Goal: Feedback & Contribution: Submit feedback/report problem

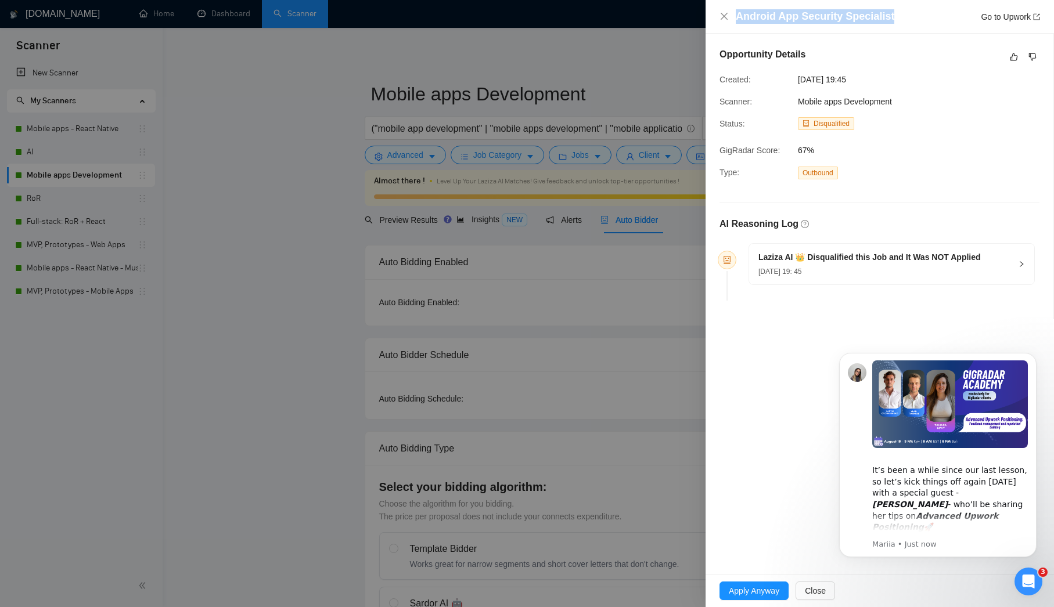
drag, startPoint x: 891, startPoint y: 17, endPoint x: 712, endPoint y: 20, distance: 179.4
click at [712, 20] on div "Android App Security Specialist Go to Upwork" at bounding box center [880, 17] width 348 height 34
copy h4 "Android App Security Specialist"
click at [1027, 582] on icon "Open Intercom Messenger" at bounding box center [1028, 582] width 19 height 19
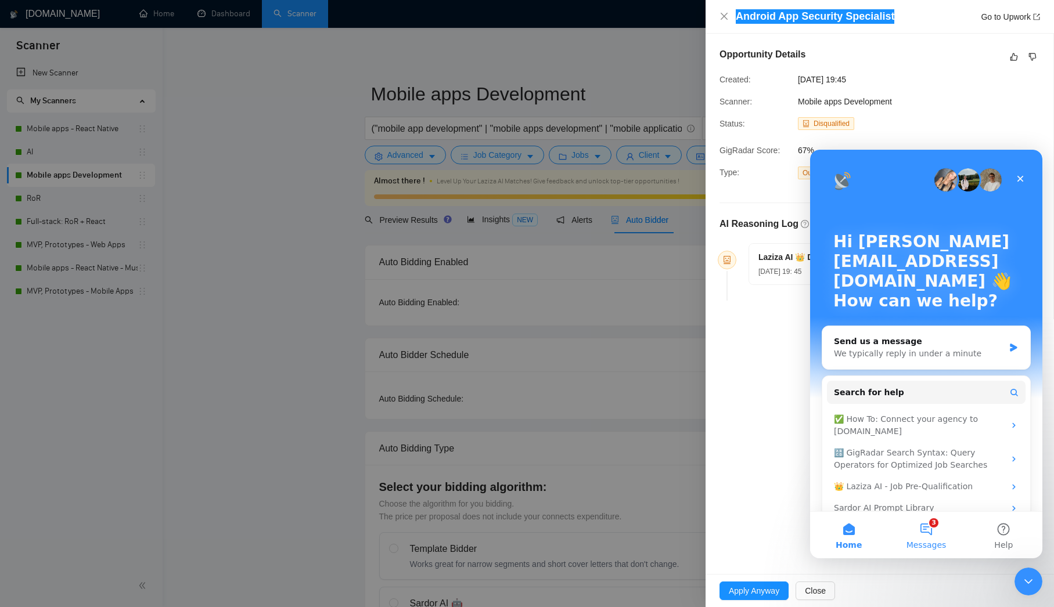
click at [930, 532] on button "3 Messages" at bounding box center [925, 535] width 77 height 46
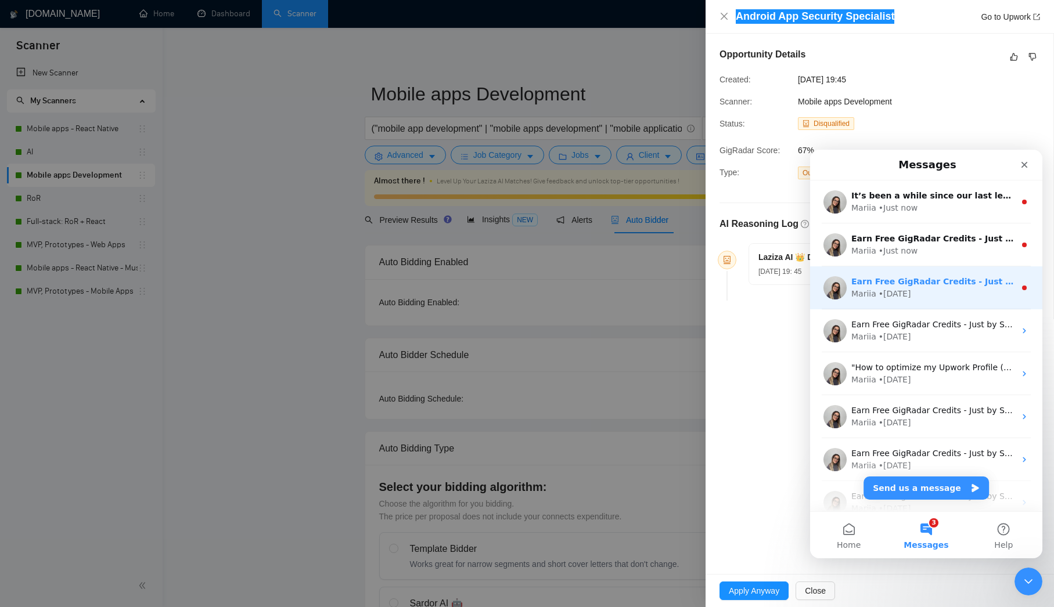
click at [905, 291] on div "• 1d ago" at bounding box center [895, 294] width 33 height 12
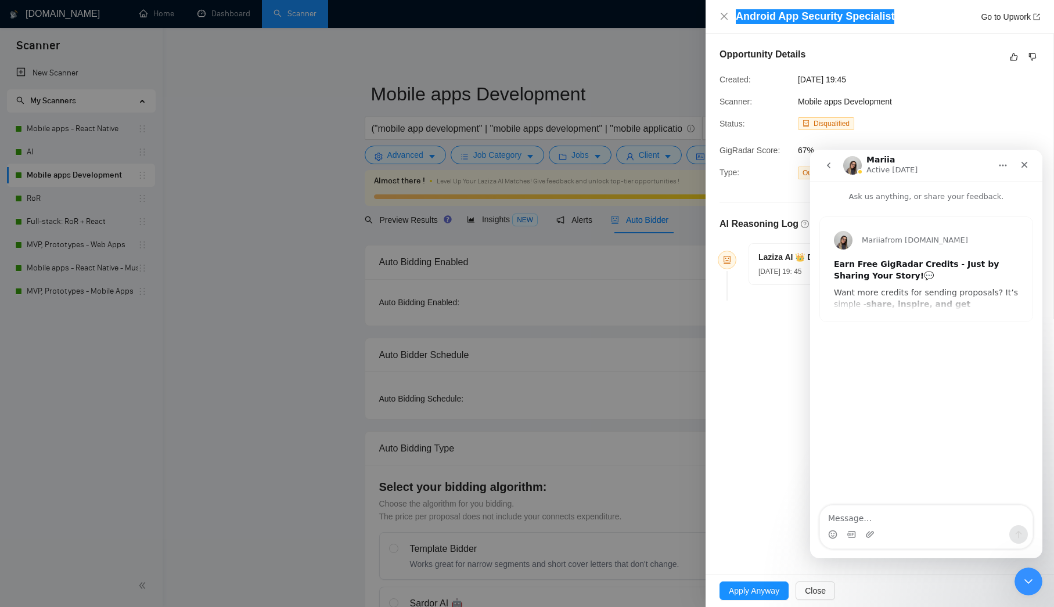
click at [827, 169] on icon "go back" at bounding box center [828, 165] width 9 height 9
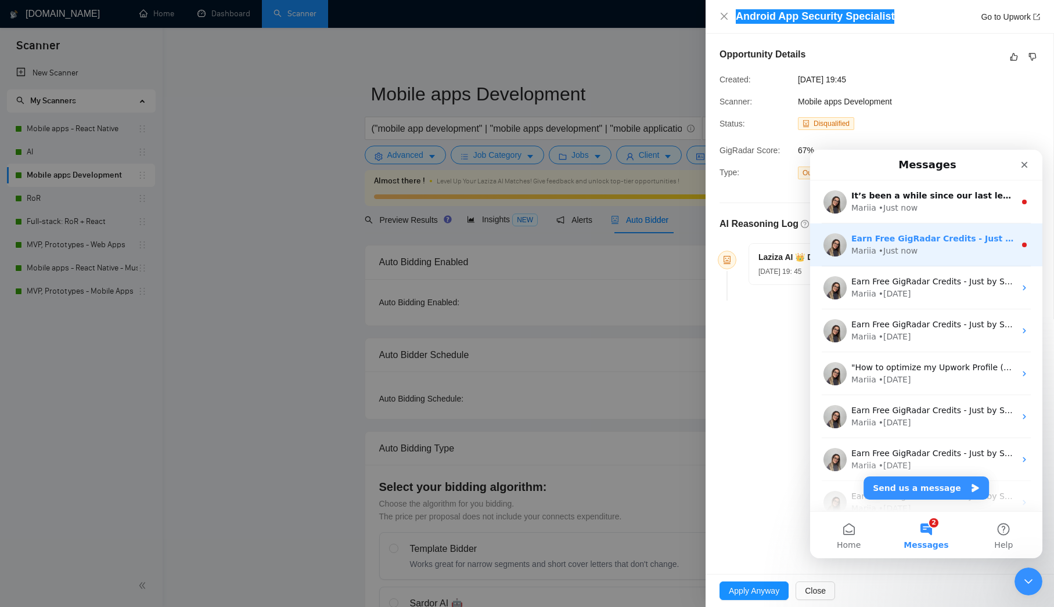
click at [897, 247] on div "• Just now" at bounding box center [898, 251] width 39 height 12
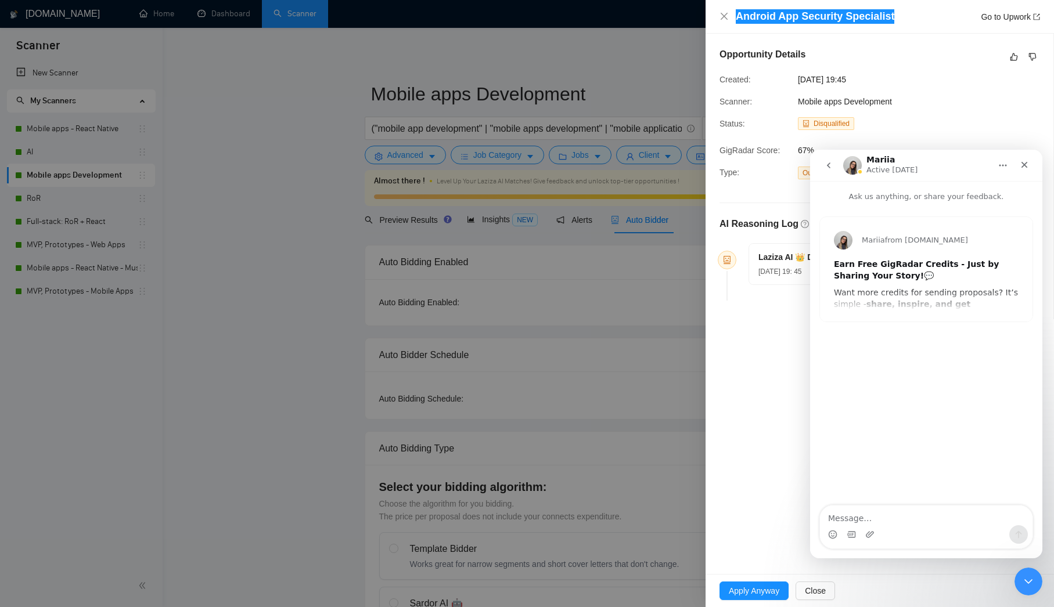
click at [828, 169] on icon "go back" at bounding box center [828, 165] width 9 height 9
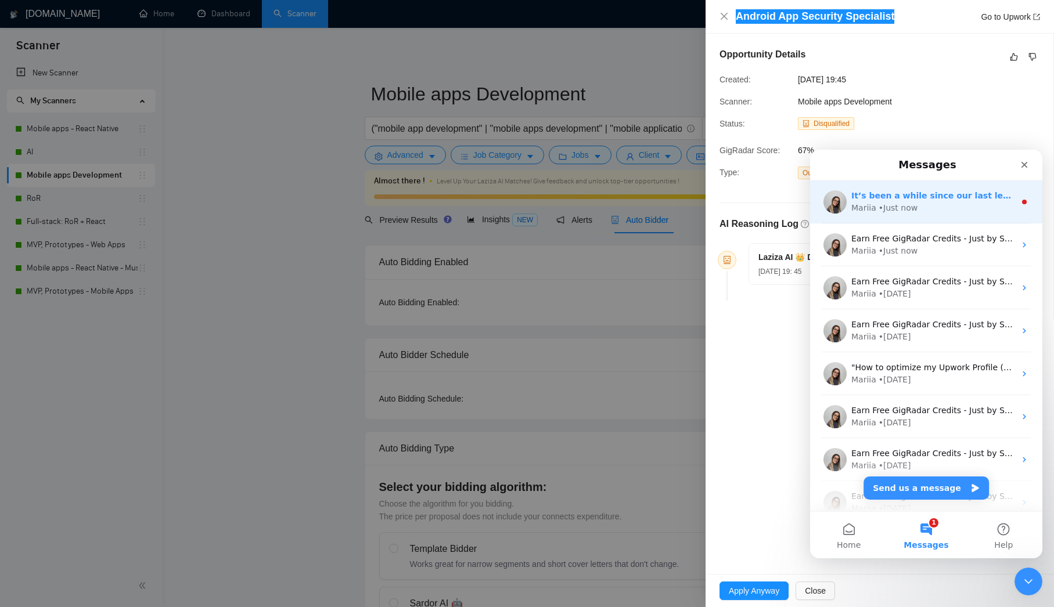
click at [890, 210] on div "• Just now" at bounding box center [898, 208] width 39 height 12
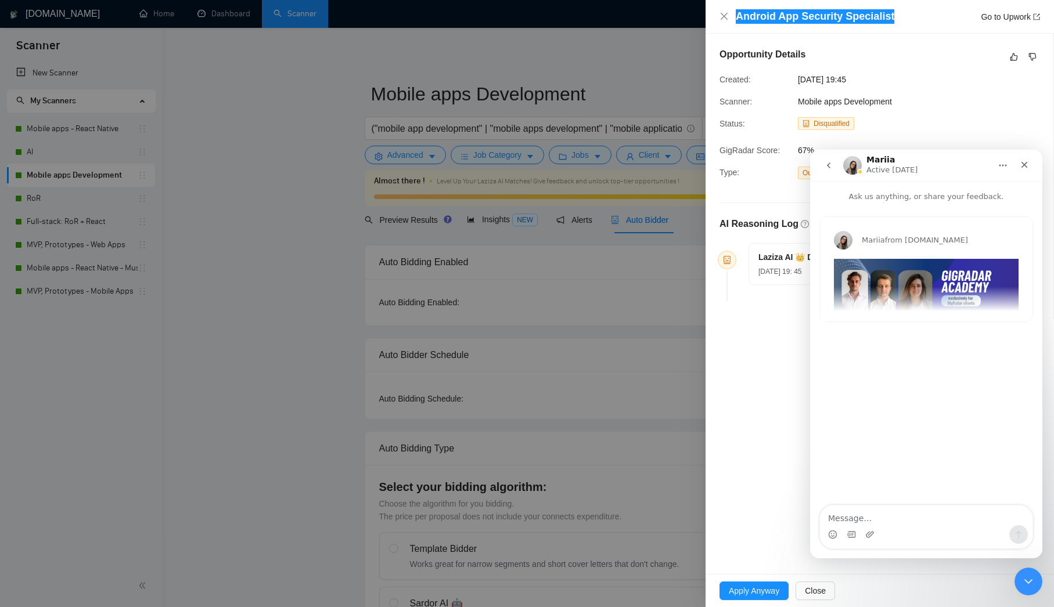
click at [819, 166] on button "go back" at bounding box center [829, 165] width 22 height 22
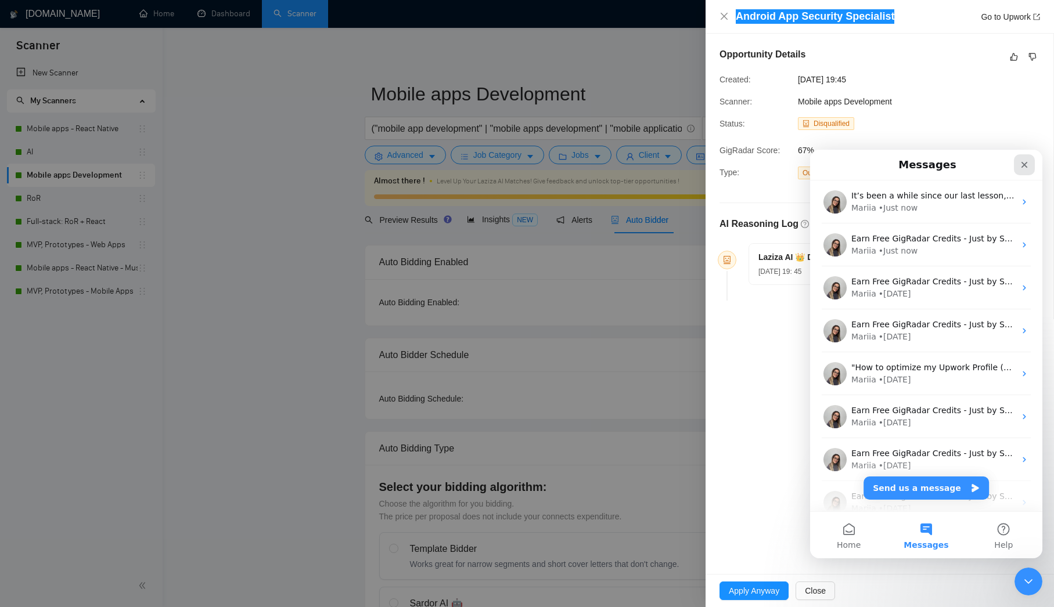
click at [1026, 171] on div "Close" at bounding box center [1024, 164] width 21 height 21
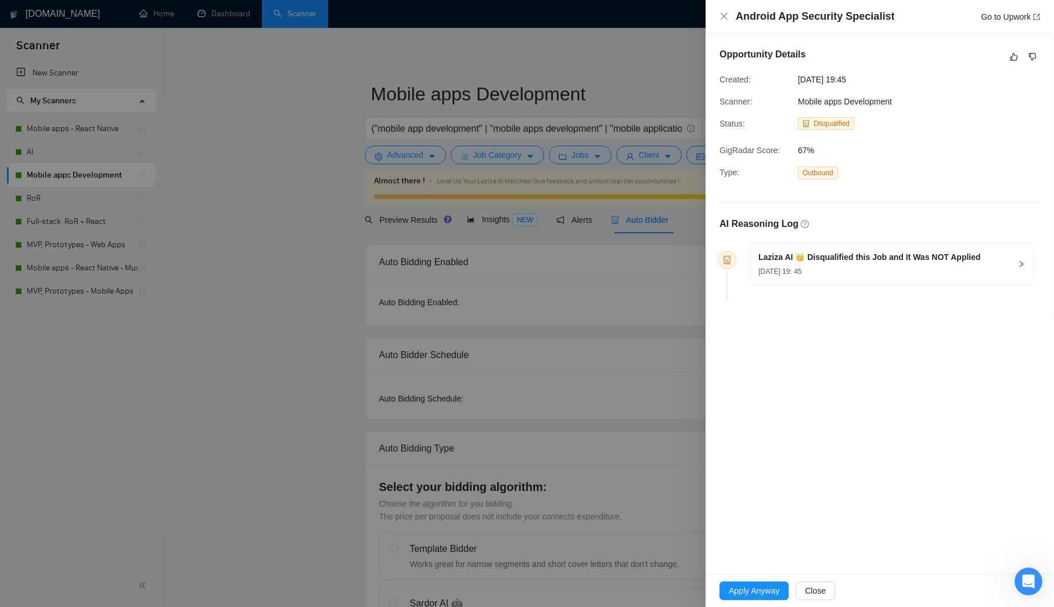
click at [866, 267] on div "14 Aug, 2025 19: 45" at bounding box center [869, 271] width 222 height 13
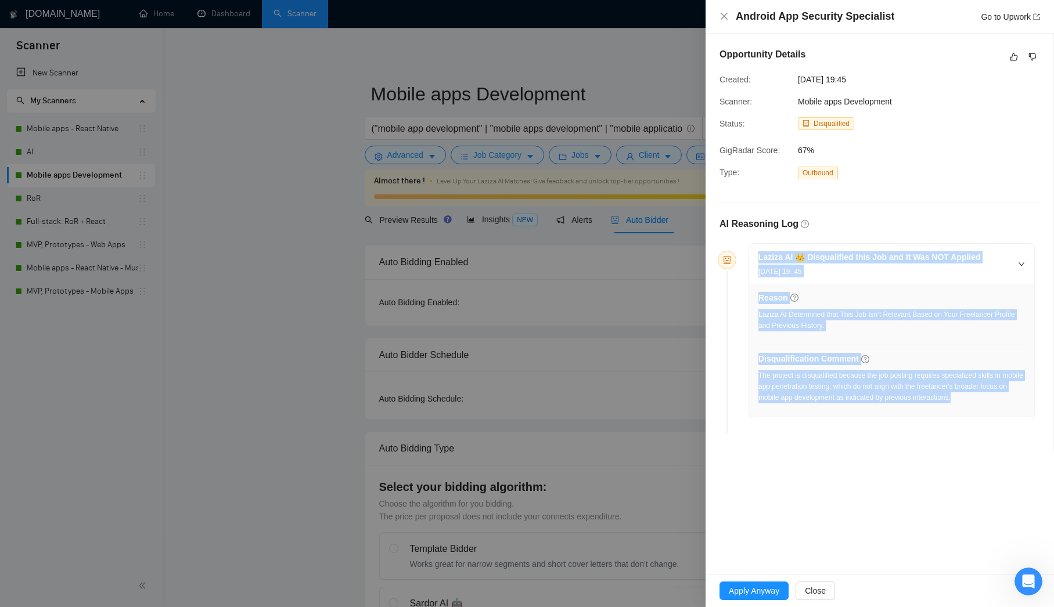
drag, startPoint x: 996, startPoint y: 398, endPoint x: 732, endPoint y: 252, distance: 301.5
click at [732, 252] on li "Laziza AI 👑 Disqualified this Job and It Was NOT Applied 14 Aug, 2025 19: 45 Re…" at bounding box center [879, 340] width 311 height 186
copy div "Laziza AI 👑 Disqualified this Job and It Was NOT Applied 14 Aug, 2025 19: 45 Re…"
click at [992, 19] on link "Go to Upwork" at bounding box center [1010, 16] width 59 height 9
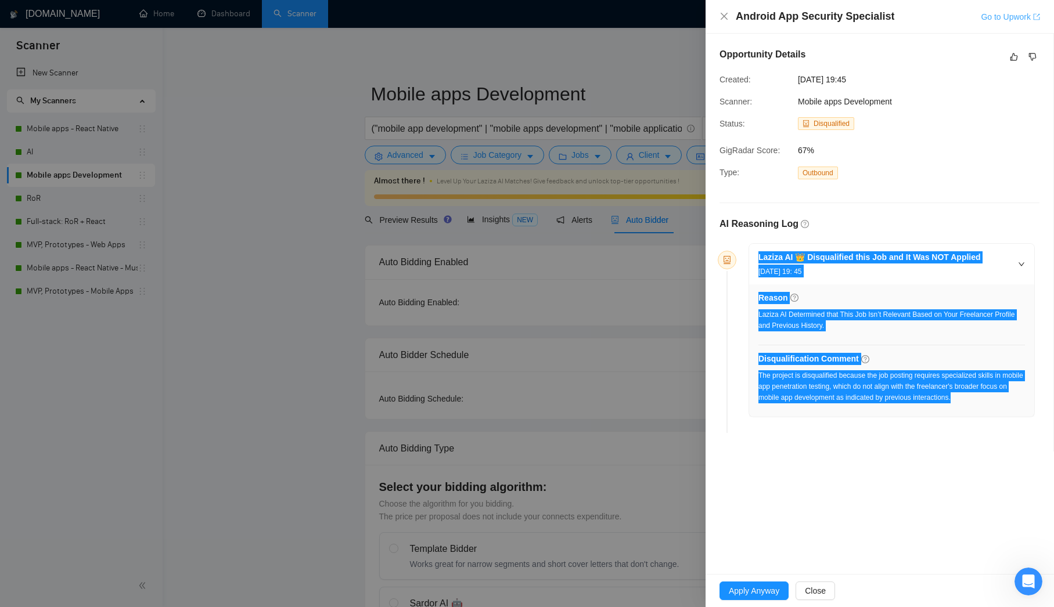
click at [0, 0] on div "Android App Security Specialist Go to Upwork Opportunity Details Created: 14 Au…" at bounding box center [527, 303] width 1054 height 607
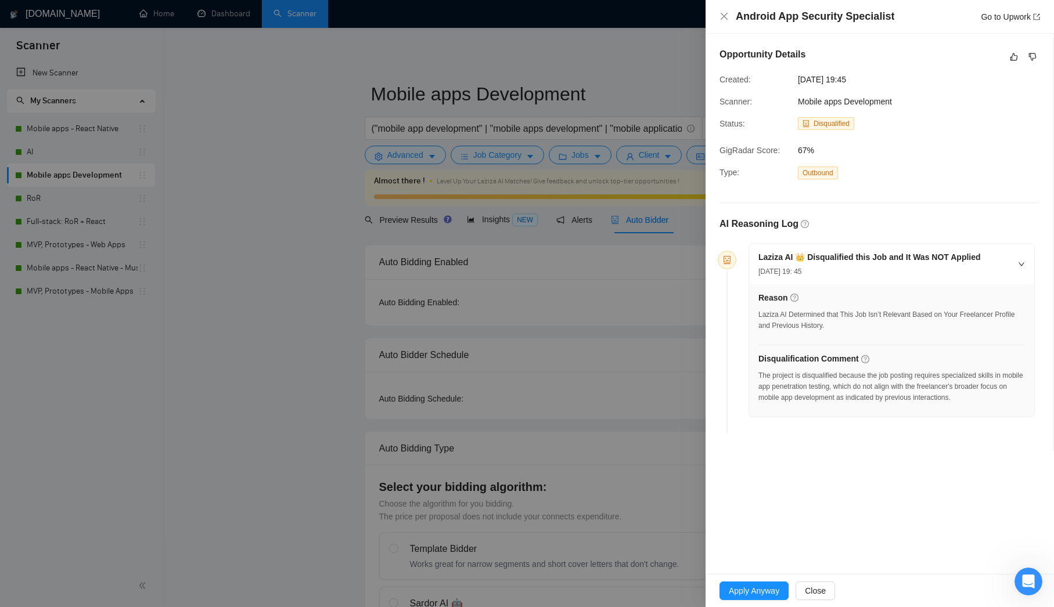
click at [892, 104] on span "Mobile apps Development" at bounding box center [845, 101] width 94 height 9
drag, startPoint x: 867, startPoint y: 98, endPoint x: 716, endPoint y: 100, distance: 151.0
click at [717, 98] on div "Scanner: Mobile apps Development" at bounding box center [832, 101] width 235 height 13
copy div "Scanner: Mobile apps Development"
click at [1010, 57] on icon "like" at bounding box center [1014, 56] width 8 height 9
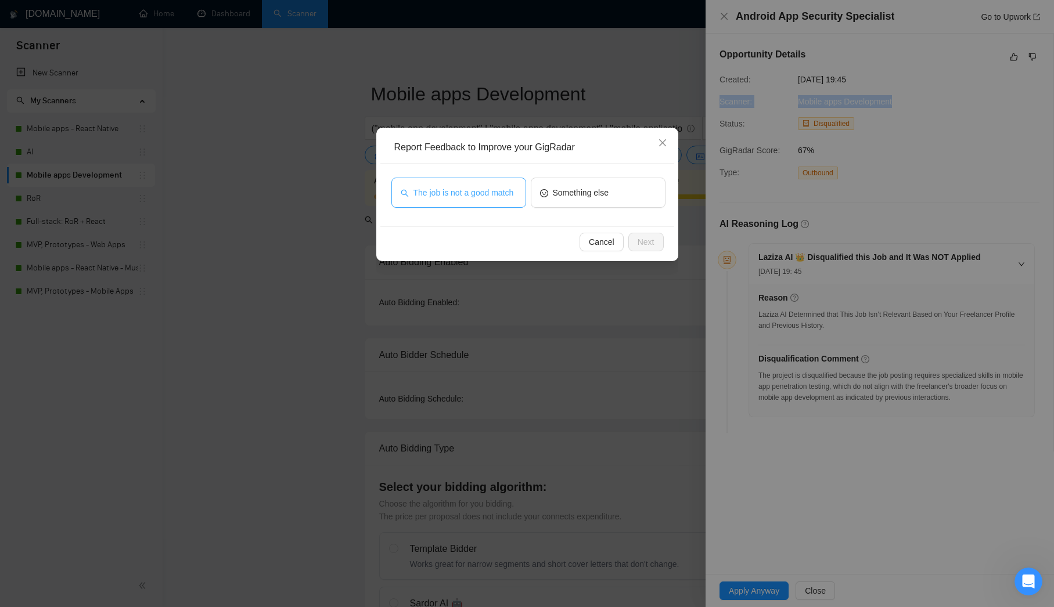
drag, startPoint x: 440, startPoint y: 194, endPoint x: 452, endPoint y: 197, distance: 12.7
click at [440, 194] on span "The job is not a good match" at bounding box center [463, 192] width 100 height 13
click at [664, 239] on div "Cancel Next" at bounding box center [527, 241] width 294 height 31
click at [661, 239] on button "Next" at bounding box center [645, 242] width 35 height 19
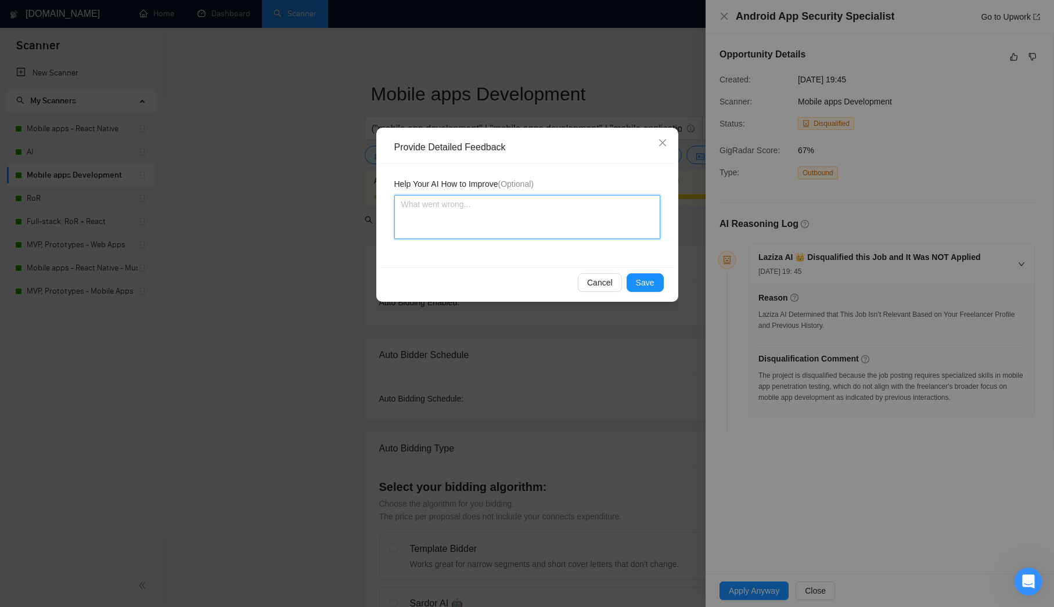
drag, startPoint x: 498, startPoint y: 212, endPoint x: 548, endPoint y: 237, distance: 56.4
click at [498, 212] on textarea at bounding box center [527, 217] width 266 height 44
paste textarea "The disqualification is correct — this job requires specialized mobile app pene…"
type textarea "The disqualification is correct — this job requires specialized mobile app pene…"
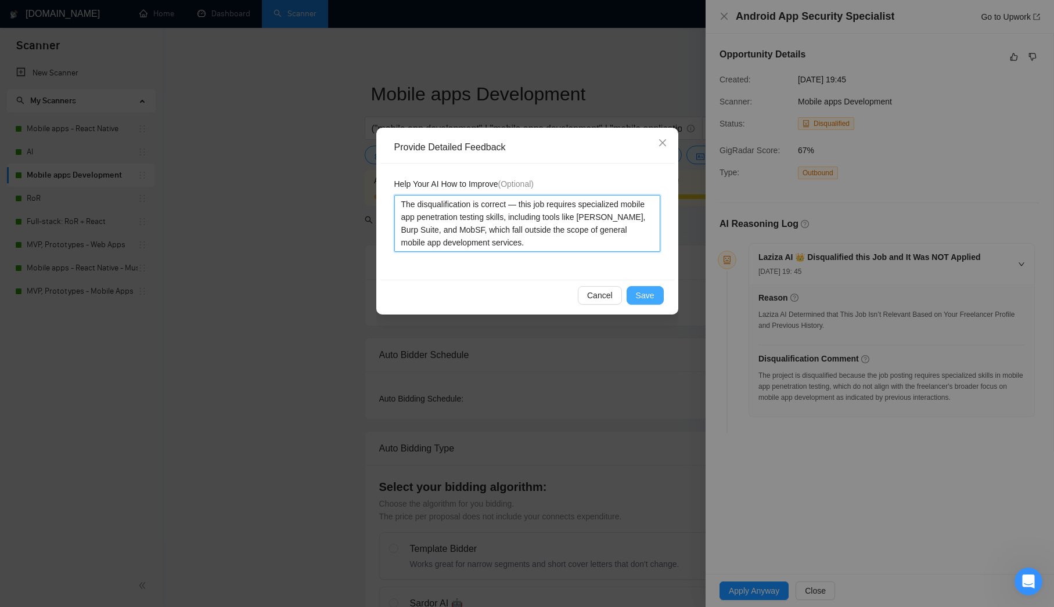
type textarea "The disqualification is correct — this job requires specialized mobile app pene…"
click at [652, 296] on span "Save" at bounding box center [645, 295] width 19 height 13
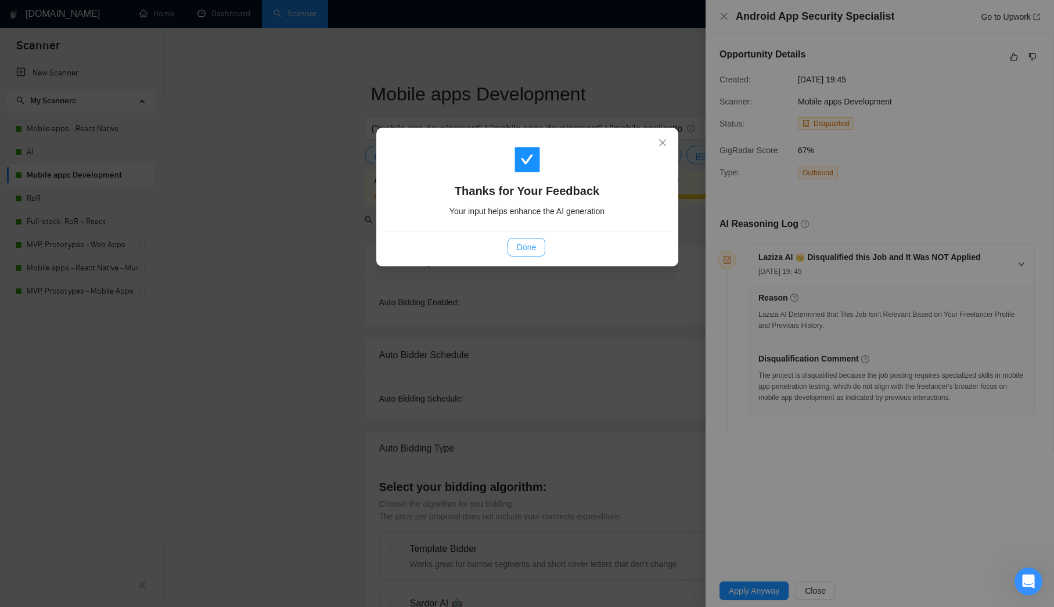
drag, startPoint x: 508, startPoint y: 248, endPoint x: 582, endPoint y: 76, distance: 187.0
click at [509, 247] on button "Done" at bounding box center [527, 247] width 38 height 19
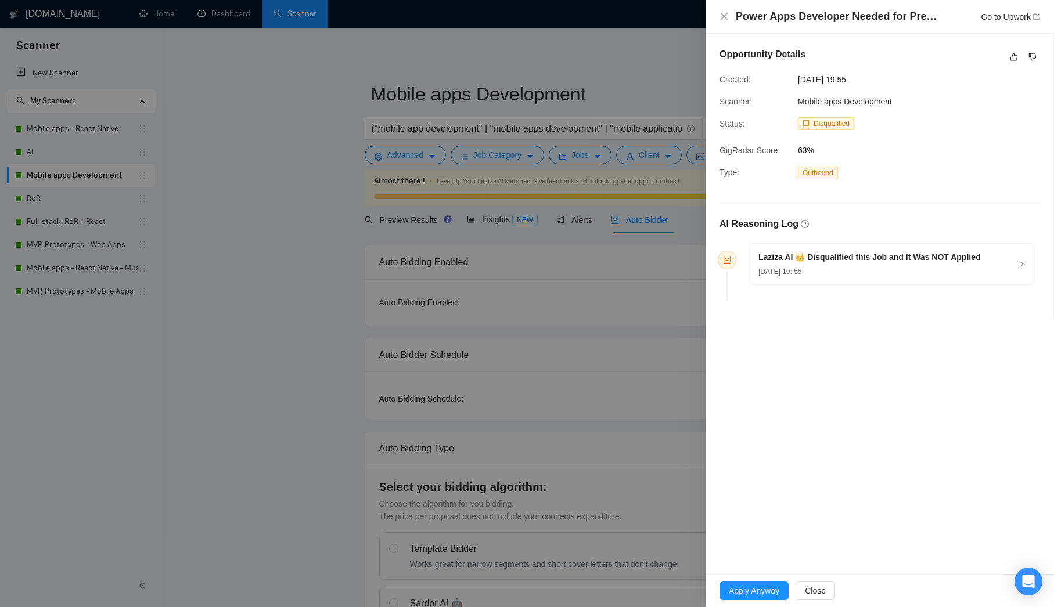
click at [911, 261] on h5 "Laziza AI 👑 Disqualified this Job and It Was NOT Applied" at bounding box center [869, 257] width 222 height 12
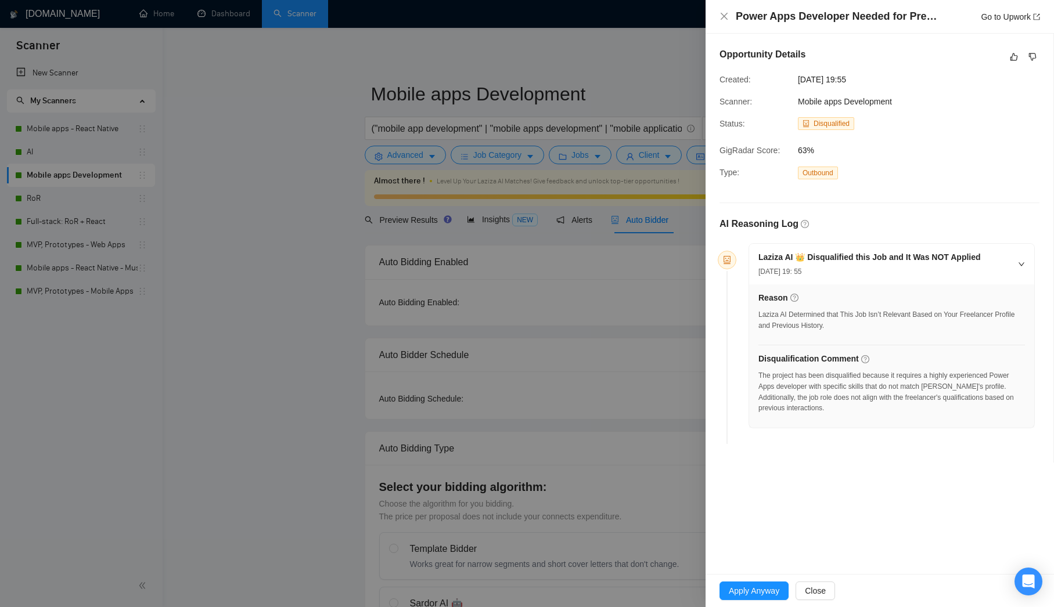
click at [901, 103] on div "Mobile apps Development" at bounding box center [852, 101] width 118 height 13
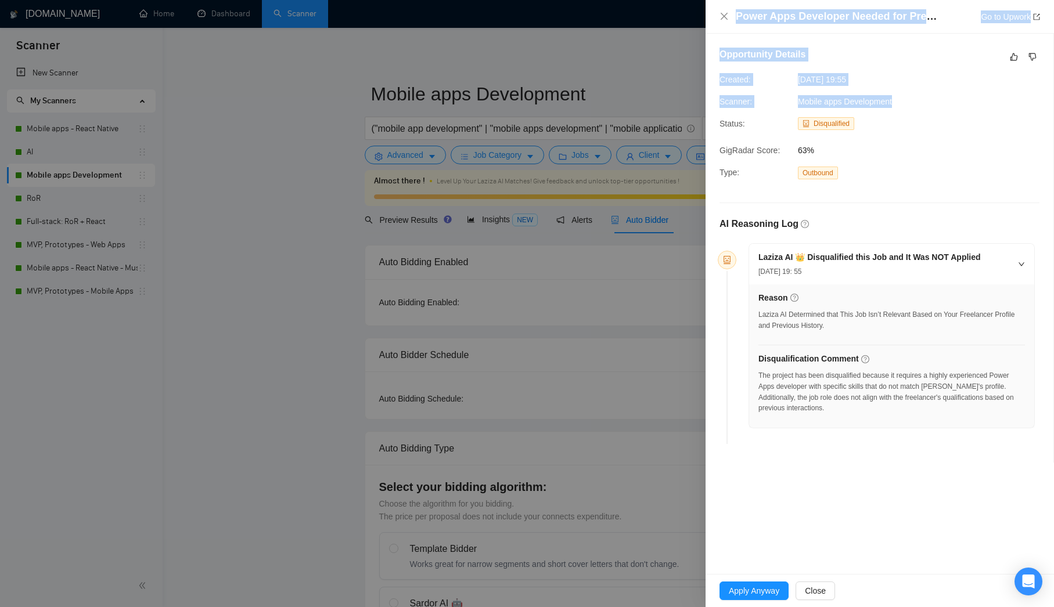
drag, startPoint x: 906, startPoint y: 102, endPoint x: 701, endPoint y: 101, distance: 204.4
click at [701, 101] on div "Power Apps Developer Needed for Prescription Refill Request App Go to Upwork Op…" at bounding box center [527, 303] width 1054 height 607
drag, startPoint x: 871, startPoint y: 105, endPoint x: 933, endPoint y: 106, distance: 61.6
click at [873, 105] on span "Mobile apps Development" at bounding box center [845, 101] width 94 height 9
drag, startPoint x: 849, startPoint y: 100, endPoint x: 718, endPoint y: 103, distance: 131.3
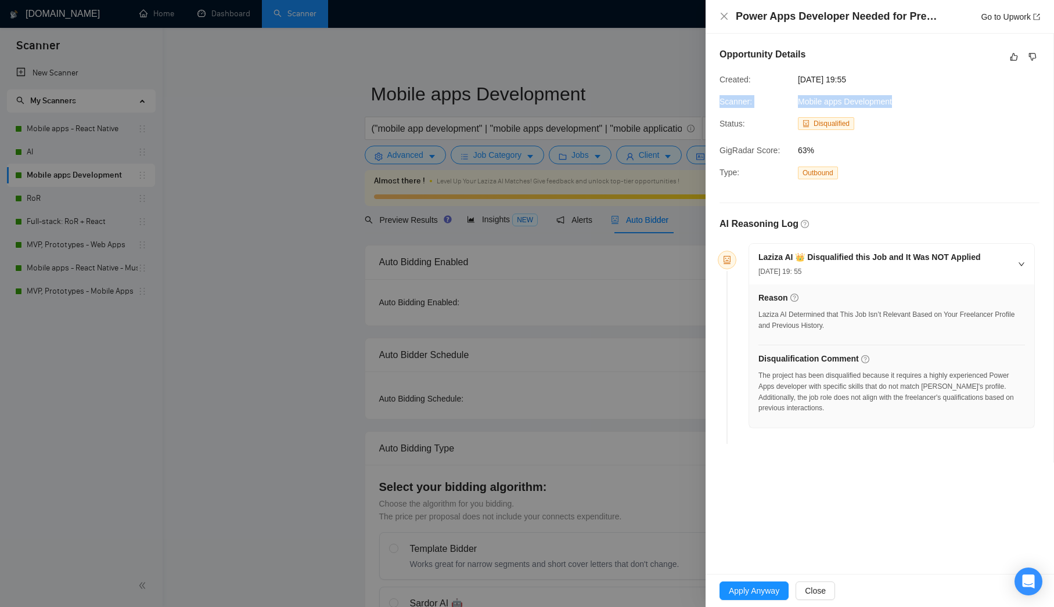
click at [715, 100] on div "Scanner: Mobile apps Development" at bounding box center [832, 101] width 235 height 13
copy div "Scanner: Mobile apps Development"
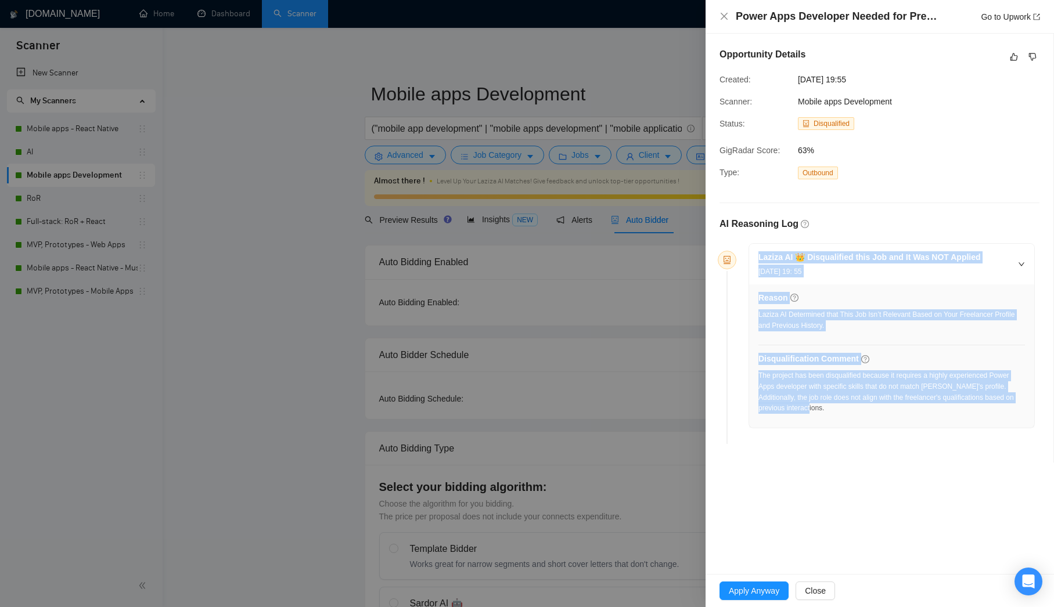
drag, startPoint x: 851, startPoint y: 406, endPoint x: 716, endPoint y: 259, distance: 200.1
click at [716, 259] on div "AI Reasoning Log Laziza AI 👑 Disqualified this Job and It Was NOT Applied [DATE…" at bounding box center [879, 319] width 329 height 260
copy div "Laziza AI 👑 Disqualified this Job and It Was NOT Applied [DATE] 19: 55 Reason L…"
click at [989, 17] on link "Go to Upwork" at bounding box center [1010, 16] width 59 height 9
click at [0, 0] on div "Power Apps Developer Needed for Prescription Refill Request App Go to Upwork Op…" at bounding box center [527, 303] width 1054 height 607
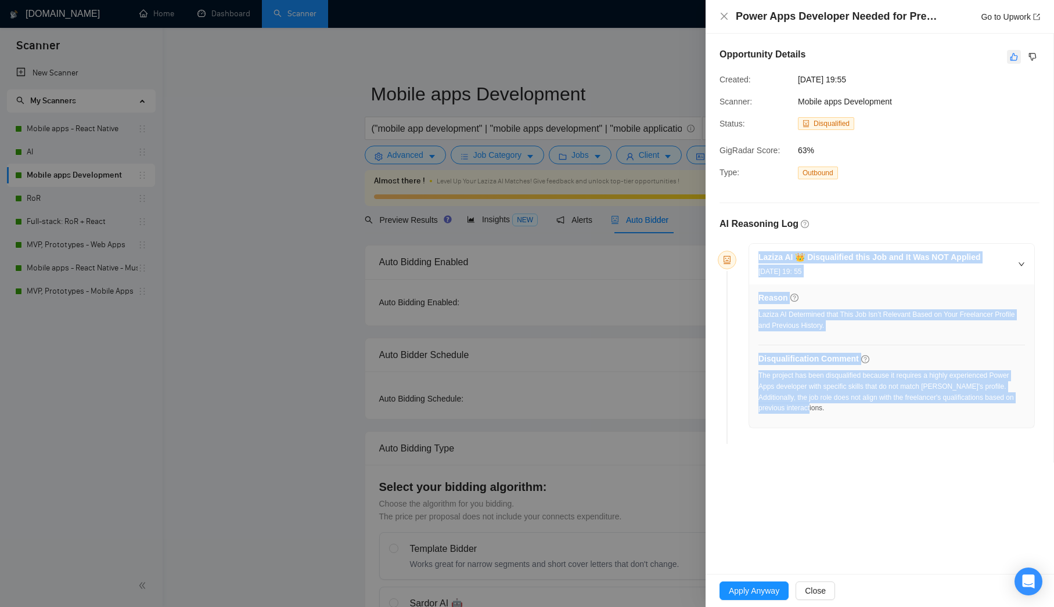
click at [1015, 62] on button "button" at bounding box center [1014, 57] width 14 height 14
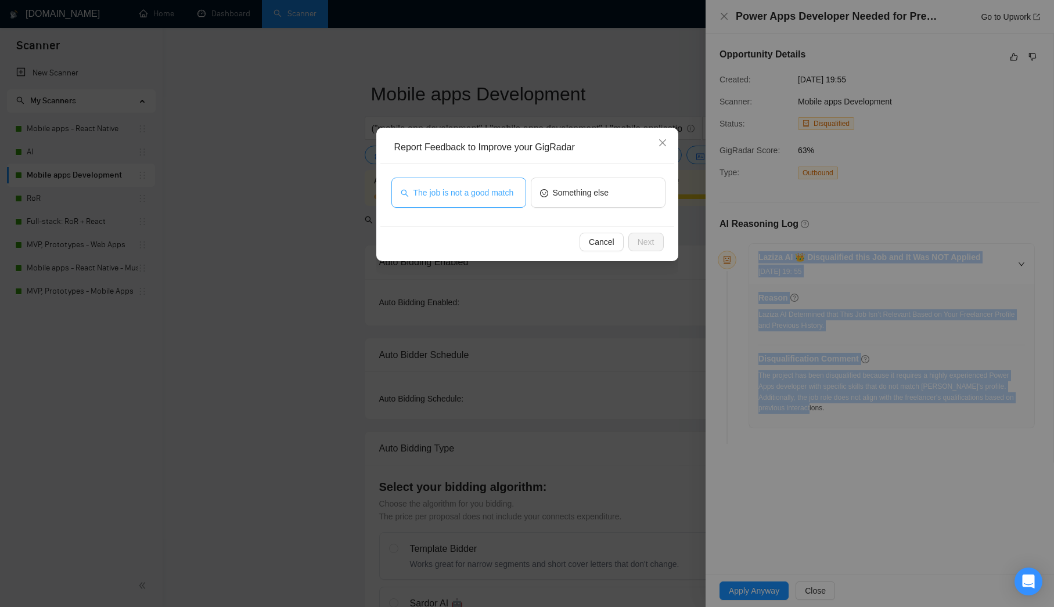
click at [486, 186] on span "The job is not a good match" at bounding box center [463, 192] width 100 height 13
click at [640, 240] on span "Next" at bounding box center [646, 242] width 17 height 13
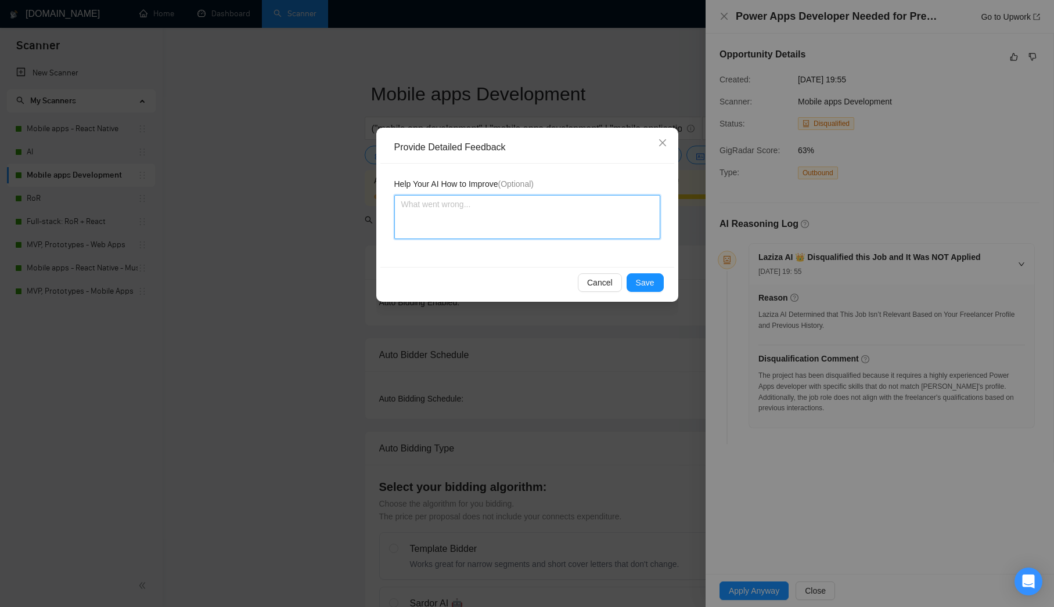
drag, startPoint x: 451, startPoint y: 233, endPoint x: 489, endPoint y: 249, distance: 41.7
click at [451, 233] on textarea at bounding box center [527, 217] width 266 height 44
paste textarea "The disqualification is correct — this job requires deep expertise in Microsoft…"
type textarea "The disqualification is correct — this job requires deep expertise in Microsoft…"
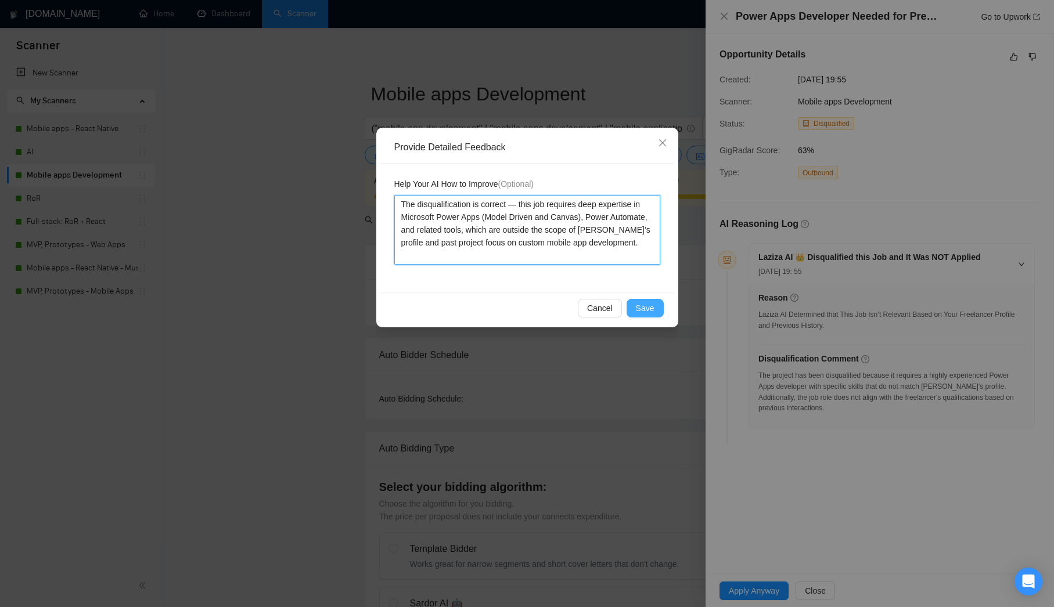
type textarea "The disqualification is correct — this job requires deep expertise in Microsoft…"
click at [659, 307] on button "Save" at bounding box center [645, 308] width 37 height 19
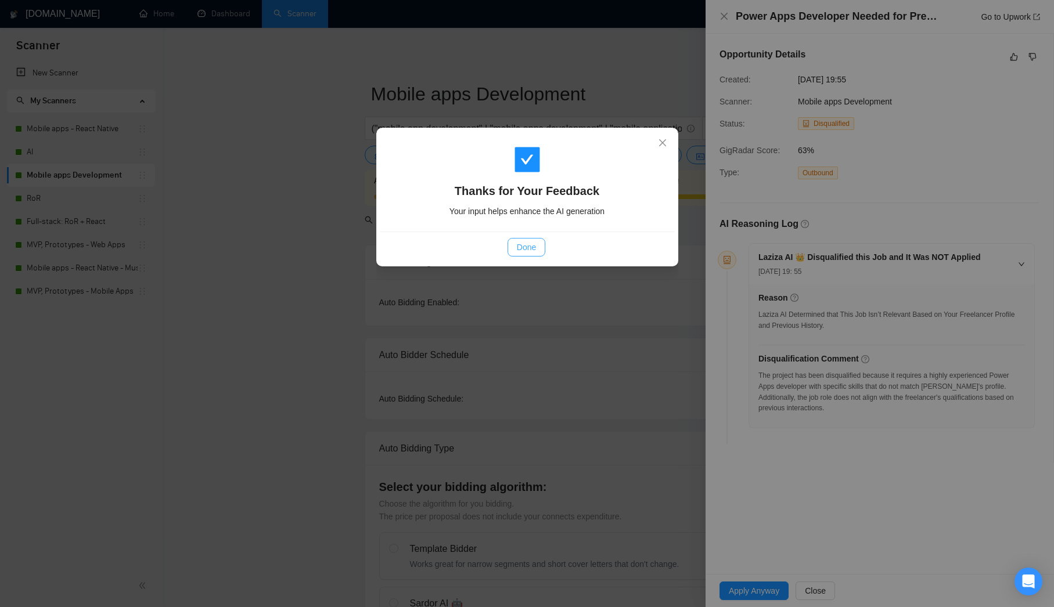
drag, startPoint x: 534, startPoint y: 246, endPoint x: 513, endPoint y: 249, distance: 21.0
click at [529, 244] on span "Done" at bounding box center [526, 247] width 19 height 13
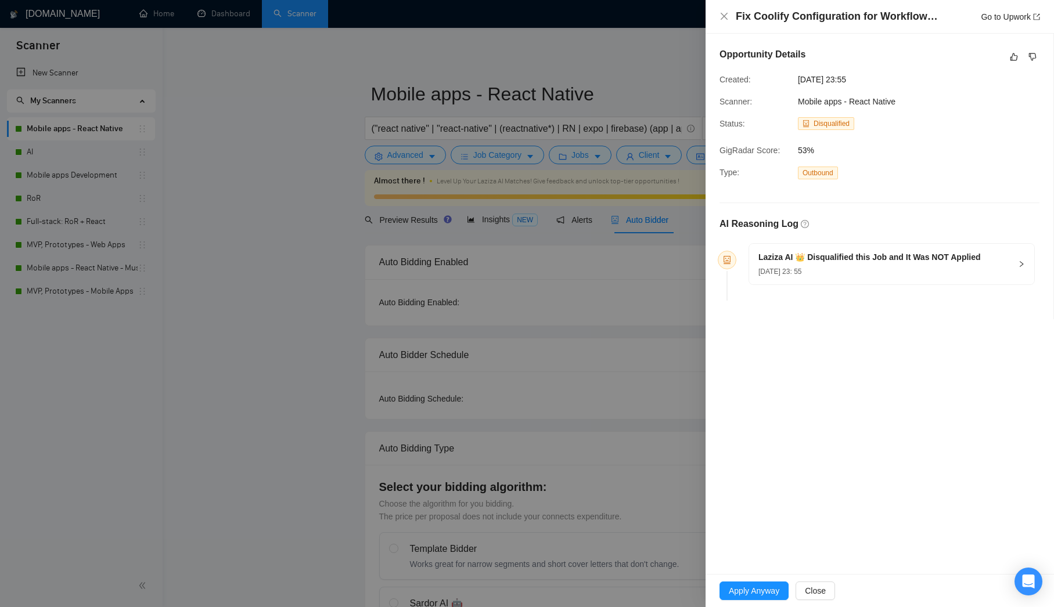
click at [929, 271] on div "14 Aug, 2025 23: 55" at bounding box center [869, 271] width 222 height 13
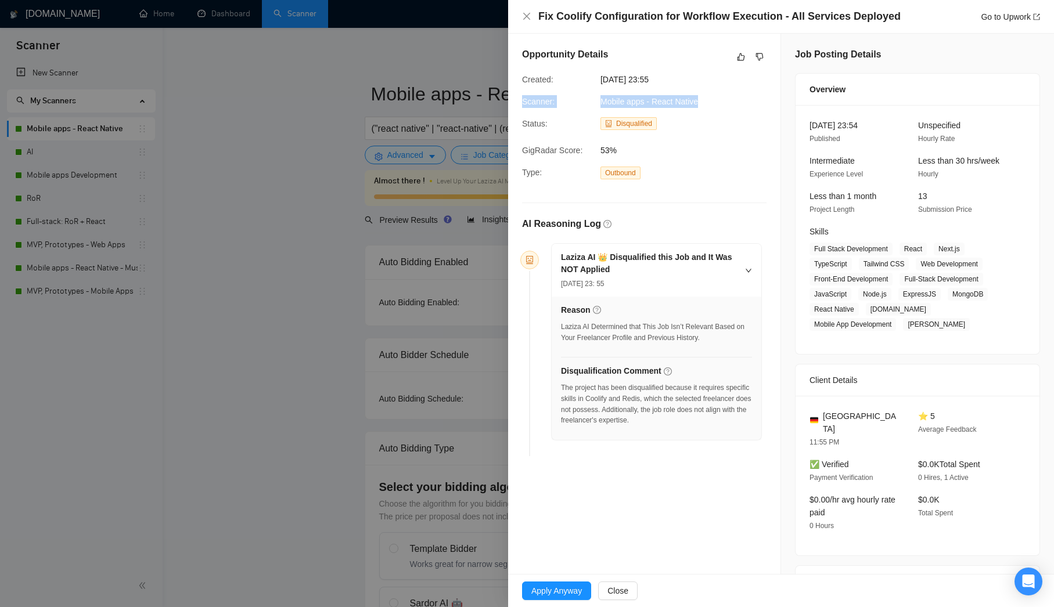
drag, startPoint x: 697, startPoint y: 102, endPoint x: 519, endPoint y: 106, distance: 177.7
click at [521, 105] on div "Scanner: Mobile apps - React Native" at bounding box center [634, 101] width 235 height 13
copy div "Scanner: Mobile apps - React Native"
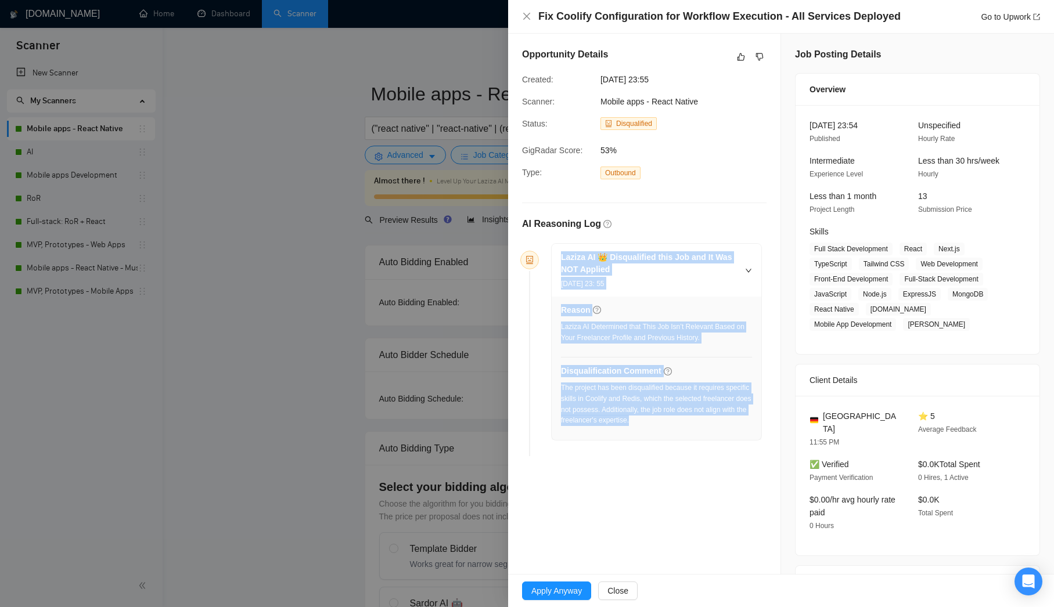
drag, startPoint x: 711, startPoint y: 421, endPoint x: 534, endPoint y: 242, distance: 252.1
click at [534, 243] on div "Laziza AI 👑 Disqualified this Job and It Was NOT Applied 14 Aug, 2025 23: 55 Re…" at bounding box center [644, 352] width 244 height 218
copy div "Laziza AI 👑 Disqualified this Job and It Was NOT Applied 14 Aug, 2025 23: 55 Re…"
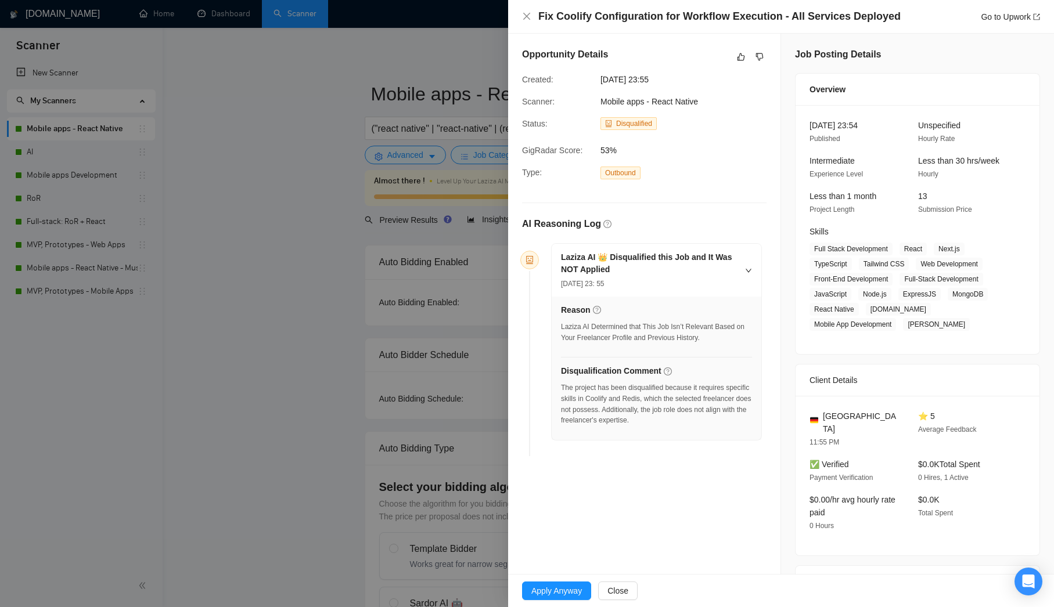
click at [987, 21] on div "Go to Upwork" at bounding box center [1010, 16] width 59 height 13
click at [988, 18] on link "Go to Upwork" at bounding box center [1010, 16] width 59 height 9
click at [739, 60] on icon "like" at bounding box center [741, 56] width 8 height 9
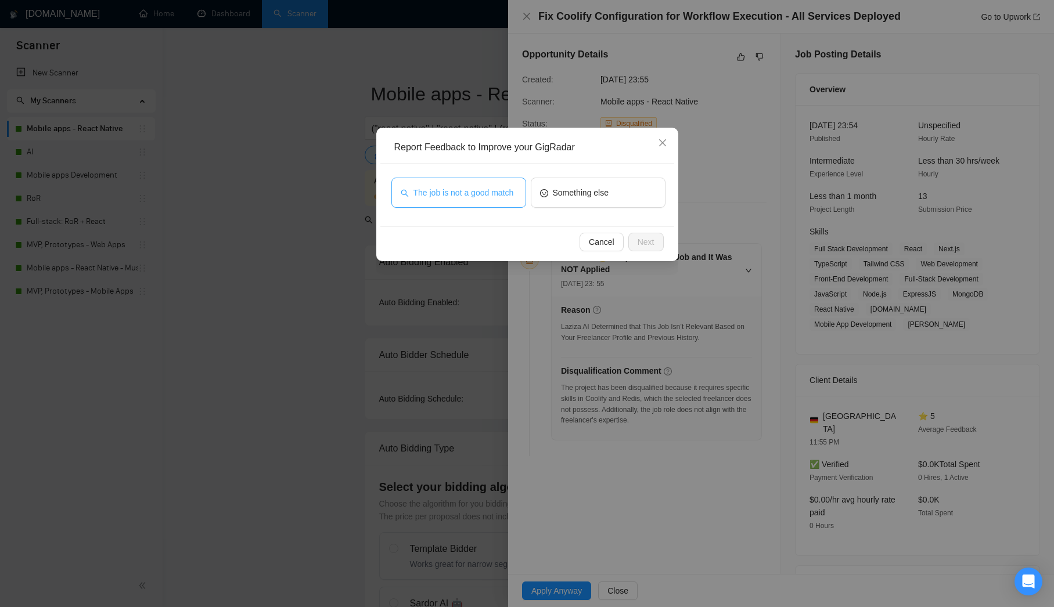
drag, startPoint x: 495, startPoint y: 188, endPoint x: 509, endPoint y: 193, distance: 14.6
click at [495, 188] on span "The job is not a good match" at bounding box center [463, 192] width 100 height 13
click at [656, 236] on button "Next" at bounding box center [645, 242] width 35 height 19
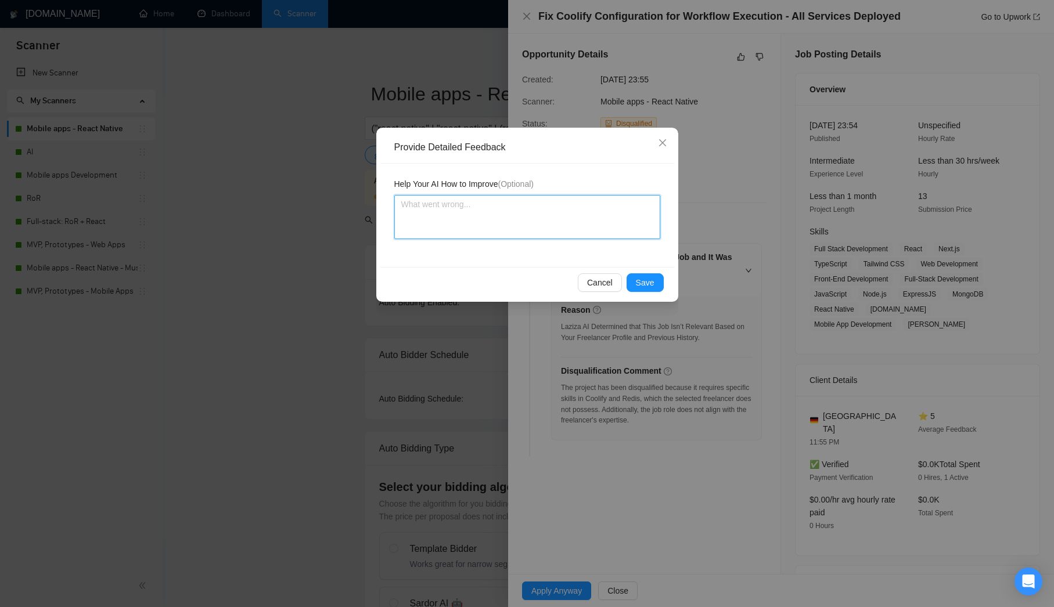
click at [534, 206] on textarea at bounding box center [527, 217] width 266 height 44
paste textarea "The disqualification is correct — the job focuses on DevOps-level debugging and…"
type textarea "The disqualification is correct — the job focuses on DevOps-level debugging and…"
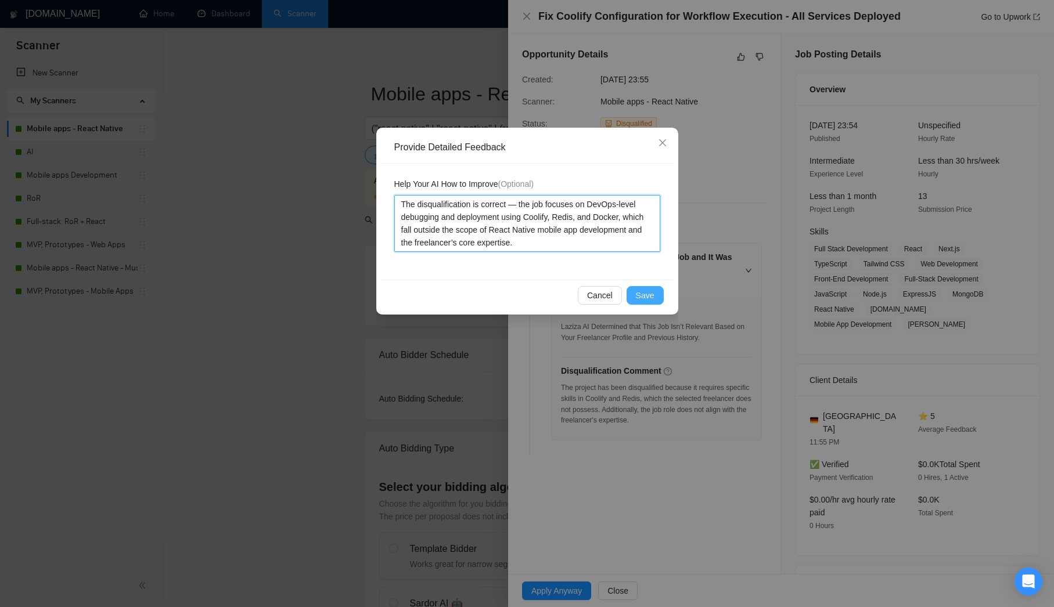
type textarea "The disqualification is correct — the job focuses on DevOps-level debugging and…"
click at [640, 293] on span "Save" at bounding box center [645, 295] width 19 height 13
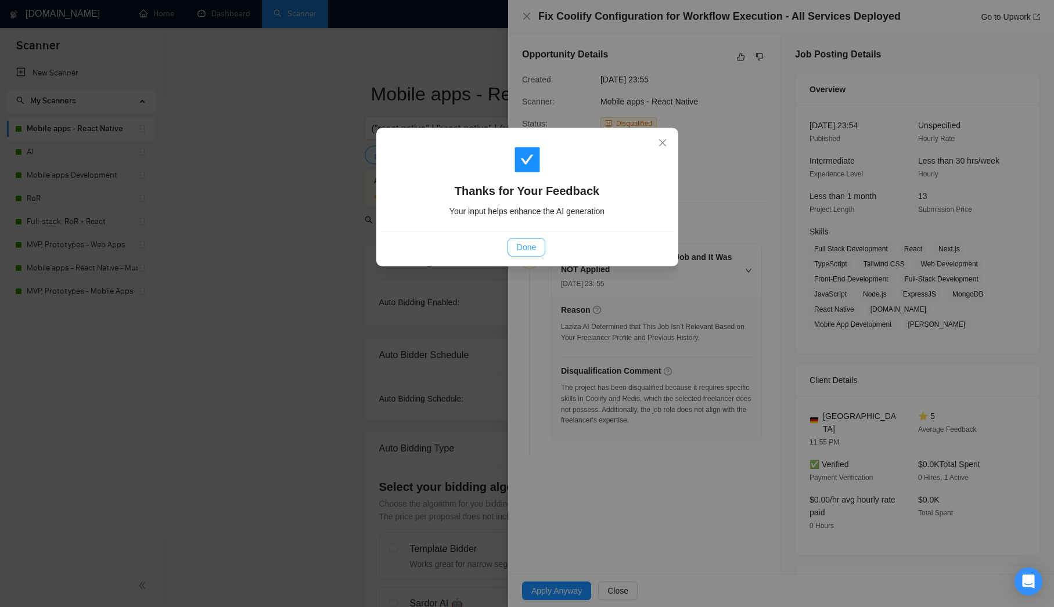
click at [531, 240] on button "Done" at bounding box center [527, 247] width 38 height 19
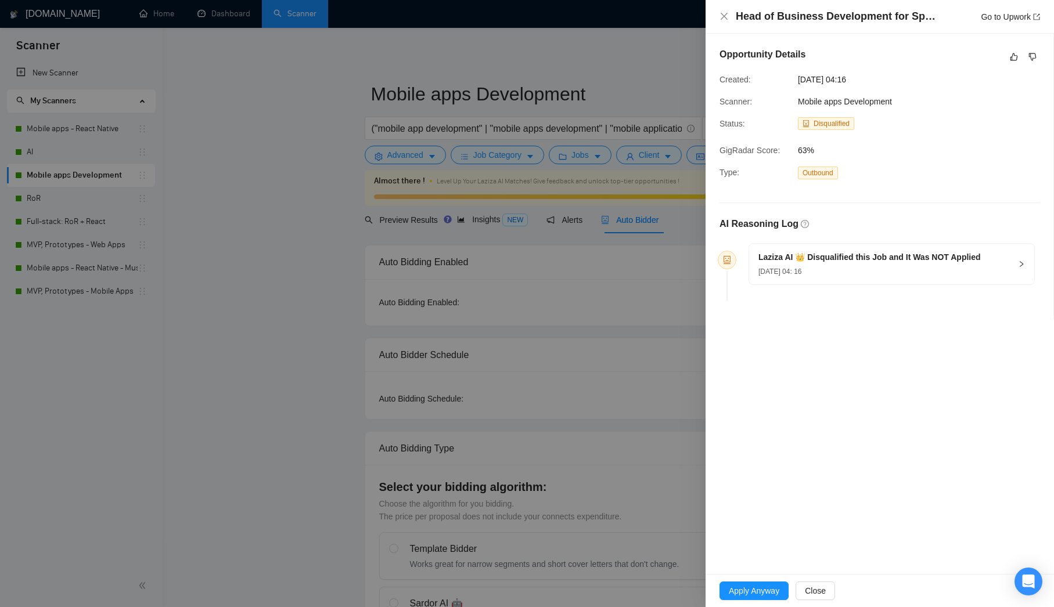
drag, startPoint x: 907, startPoint y: 99, endPoint x: 711, endPoint y: 108, distance: 196.5
click at [711, 108] on div "Opportunity Details Created: 15 Aug, 2025 04:16 Scanner: Mobile apps Developmen…" at bounding box center [880, 177] width 348 height 286
drag, startPoint x: 874, startPoint y: 100, endPoint x: 852, endPoint y: 105, distance: 23.1
click at [772, 106] on div "Scanner: Mobile apps Development" at bounding box center [832, 101] width 235 height 13
drag, startPoint x: 902, startPoint y: 100, endPoint x: 718, endPoint y: 103, distance: 184.1
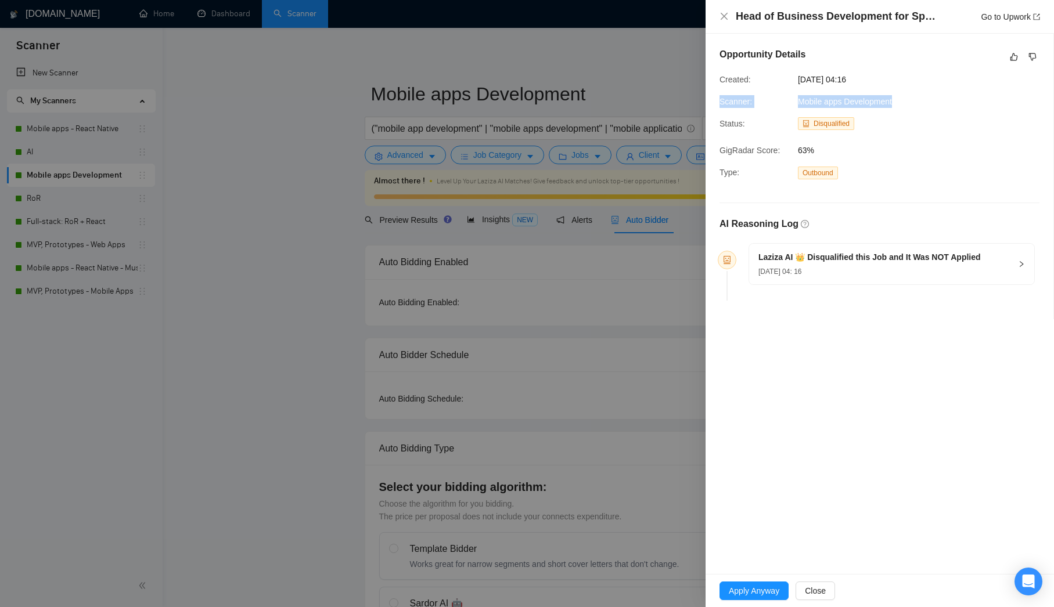
click at [718, 103] on div "Scanner: Mobile apps Development" at bounding box center [832, 101] width 235 height 13
copy div "Scanner: Mobile apps Development"
click at [858, 261] on h5 "Laziza AI 👑 Disqualified this Job and It Was NOT Applied" at bounding box center [869, 257] width 222 height 12
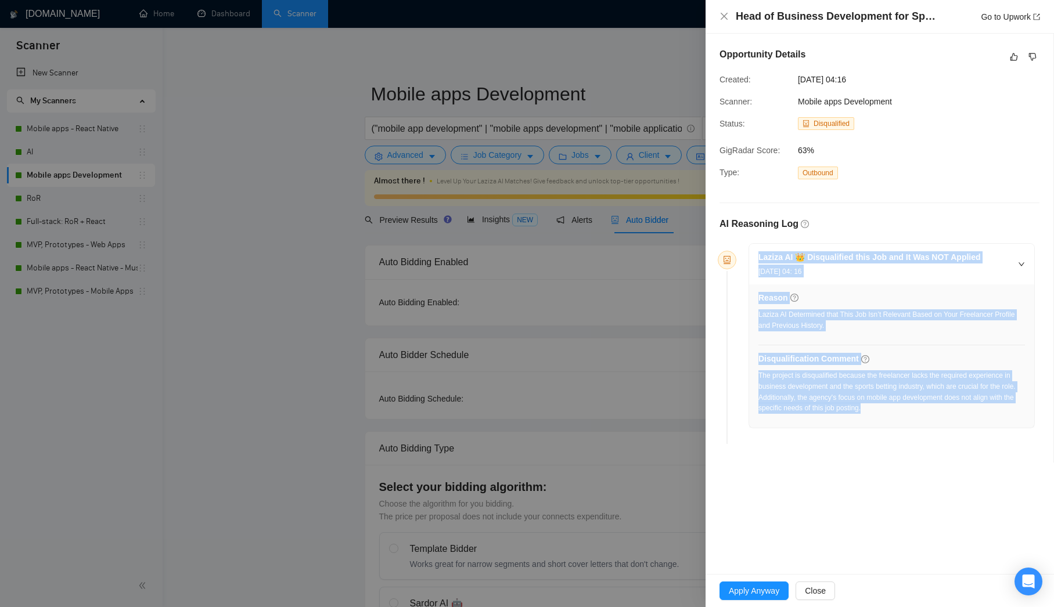
drag, startPoint x: 920, startPoint y: 408, endPoint x: 753, endPoint y: 248, distance: 232.0
click at [753, 248] on div "Laziza AI 👑 Disqualified this Job and It Was NOT Applied 15 Aug, 2025 04: 16 Re…" at bounding box center [891, 336] width 285 height 184
copy div "Laziza AI 👑 Disqualified this Job and It Was NOT Applied 15 Aug, 2025 04: 16 Re…"
click at [988, 20] on link "Go to Upwork" at bounding box center [1010, 16] width 59 height 9
click at [1011, 59] on icon "like" at bounding box center [1014, 56] width 8 height 9
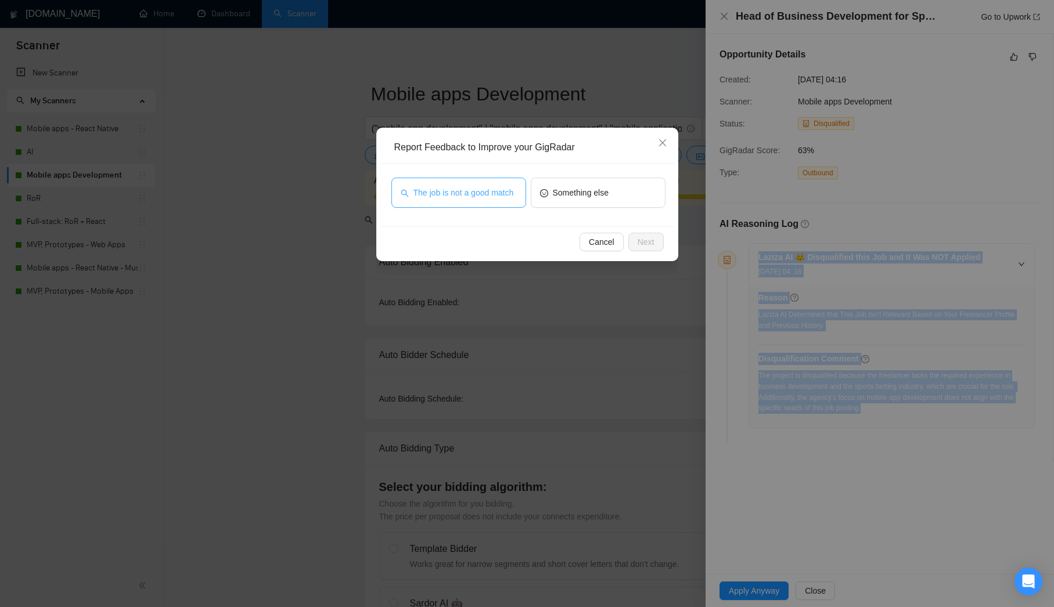
click at [470, 197] on span "The job is not a good match" at bounding box center [463, 192] width 100 height 13
click at [653, 246] on button "Next" at bounding box center [645, 242] width 35 height 19
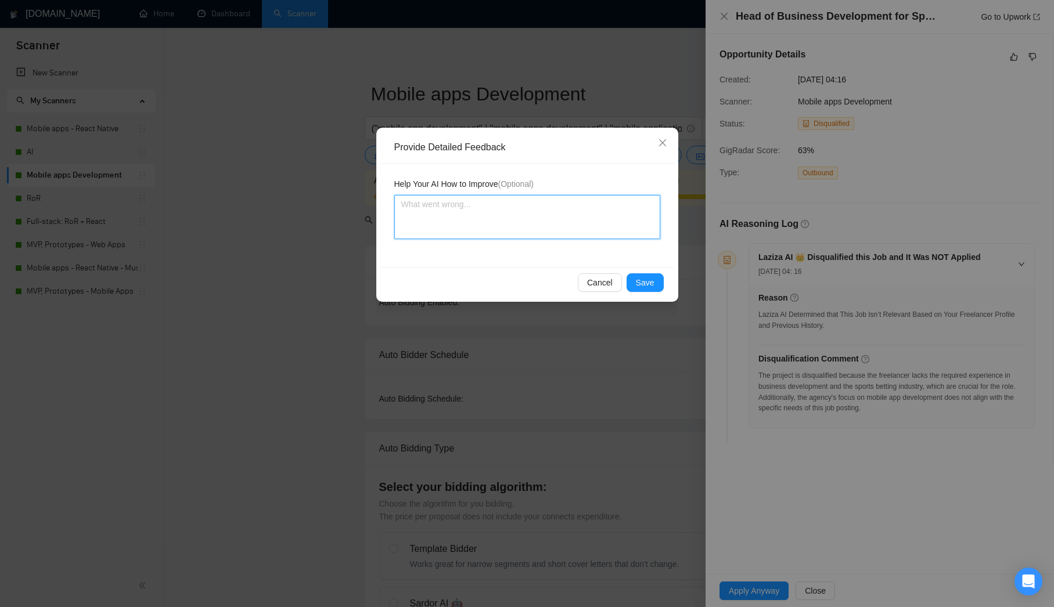
click at [541, 216] on textarea at bounding box center [527, 217] width 266 height 44
paste textarea "The disqualification is correct — this role requires senior-level business deve…"
type textarea "The disqualification is correct — this role requires senior-level business deve…"
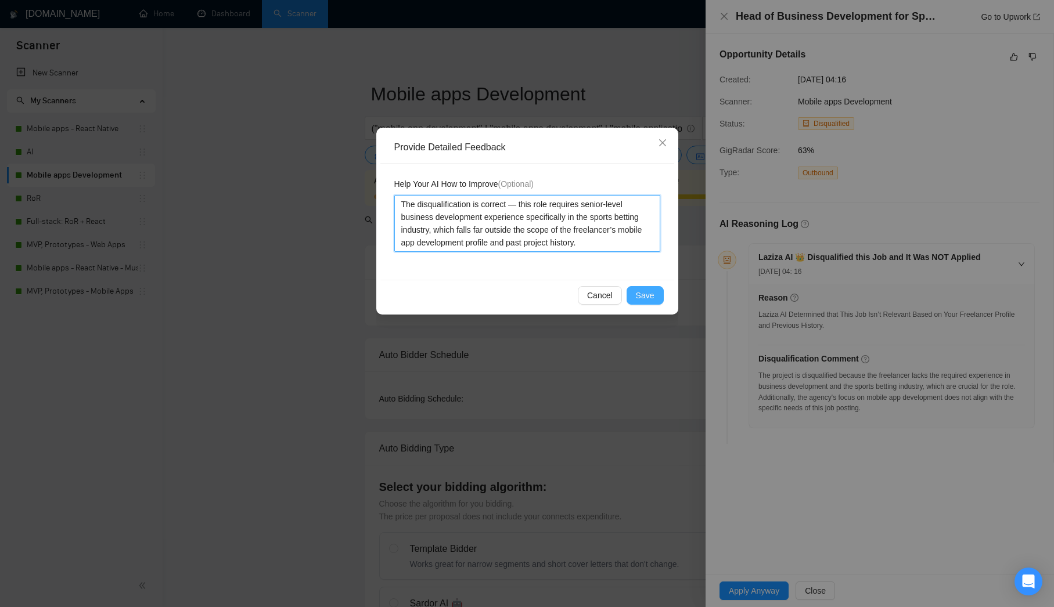
type textarea "The disqualification is correct — this role requires senior-level business deve…"
click at [651, 297] on span "Save" at bounding box center [645, 295] width 19 height 13
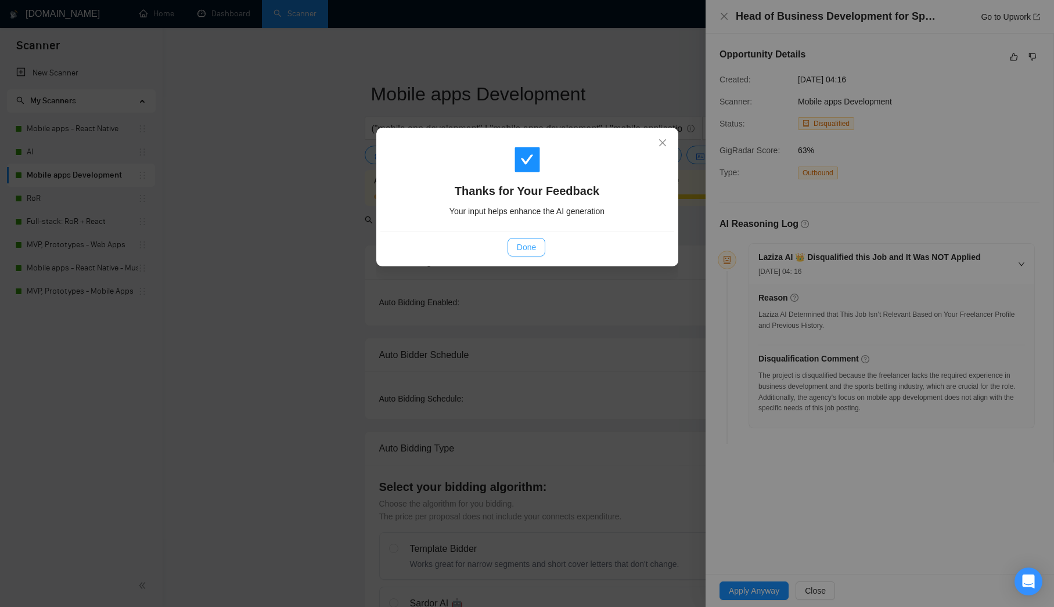
click at [542, 255] on button "Done" at bounding box center [527, 247] width 38 height 19
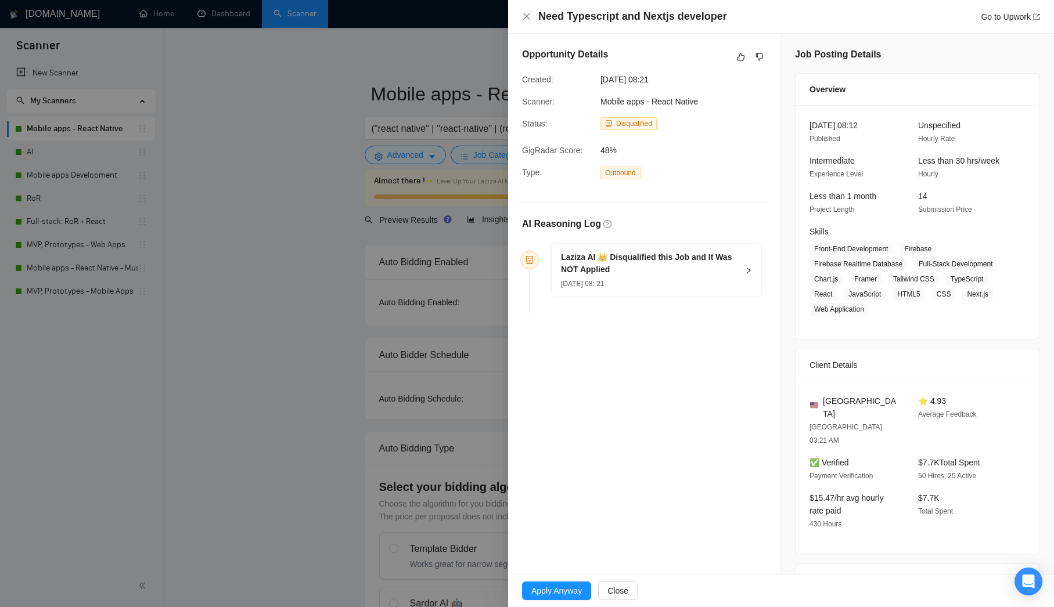
click at [903, 102] on div "Overview" at bounding box center [917, 89] width 216 height 31
drag, startPoint x: 701, startPoint y: 102, endPoint x: 517, endPoint y: 106, distance: 184.1
click at [518, 106] on div "Scanner: Mobile apps - React Native" at bounding box center [634, 101] width 235 height 13
copy div "Scanner: Mobile apps - React Native"
click at [622, 269] on h5 "Laziza AI 👑 Disqualified this Job and It Was NOT Applied" at bounding box center [649, 263] width 177 height 24
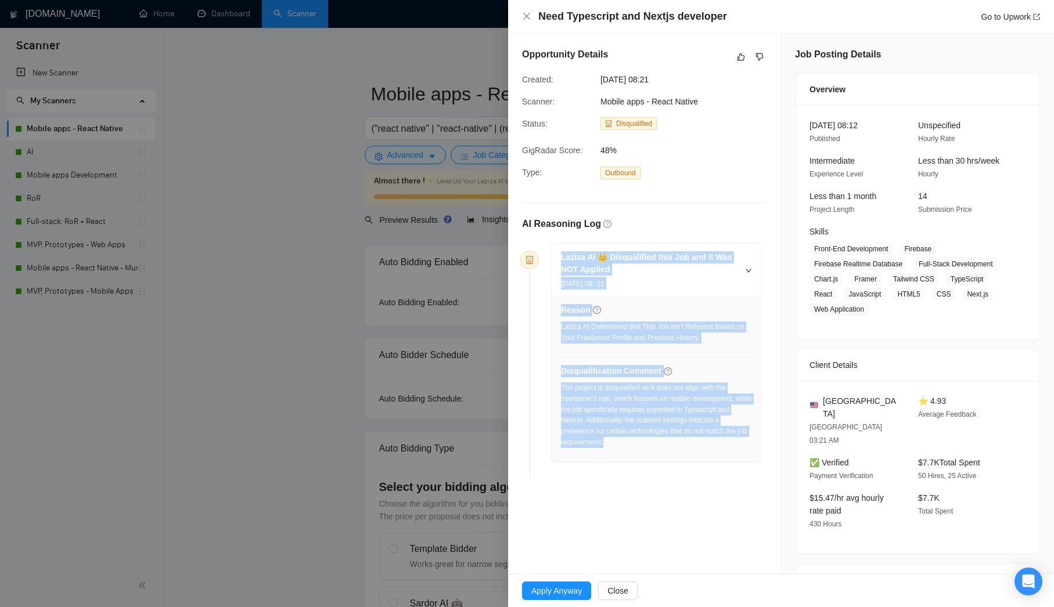
drag, startPoint x: 587, startPoint y: 295, endPoint x: 553, endPoint y: 240, distance: 64.1
click at [553, 240] on div "AI Reasoning Log Laziza AI 👑 Disqualified this Job and It Was NOT Applied 15 Au…" at bounding box center [644, 350] width 244 height 266
copy div "Laziza AI 👑 Disqualified this Job and It Was NOT Applied 15 Aug, 2025 08: 21 Re…"
click at [987, 21] on link "Go to Upwork" at bounding box center [1010, 16] width 59 height 9
click at [739, 59] on icon "like" at bounding box center [741, 56] width 8 height 9
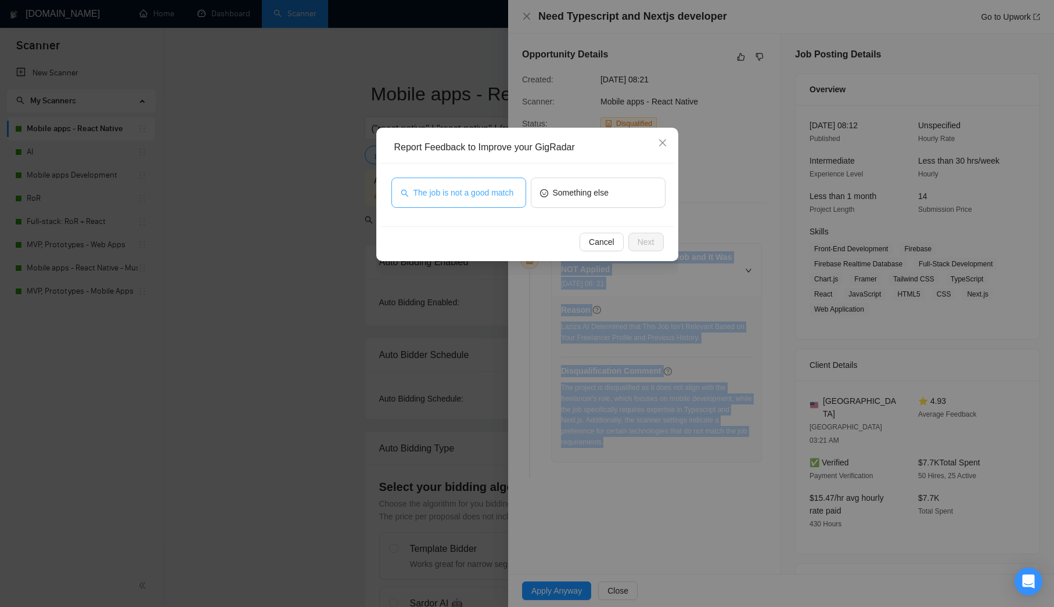
click at [498, 193] on span "The job is not a good match" at bounding box center [463, 192] width 100 height 13
click at [645, 240] on span "Next" at bounding box center [646, 242] width 17 height 13
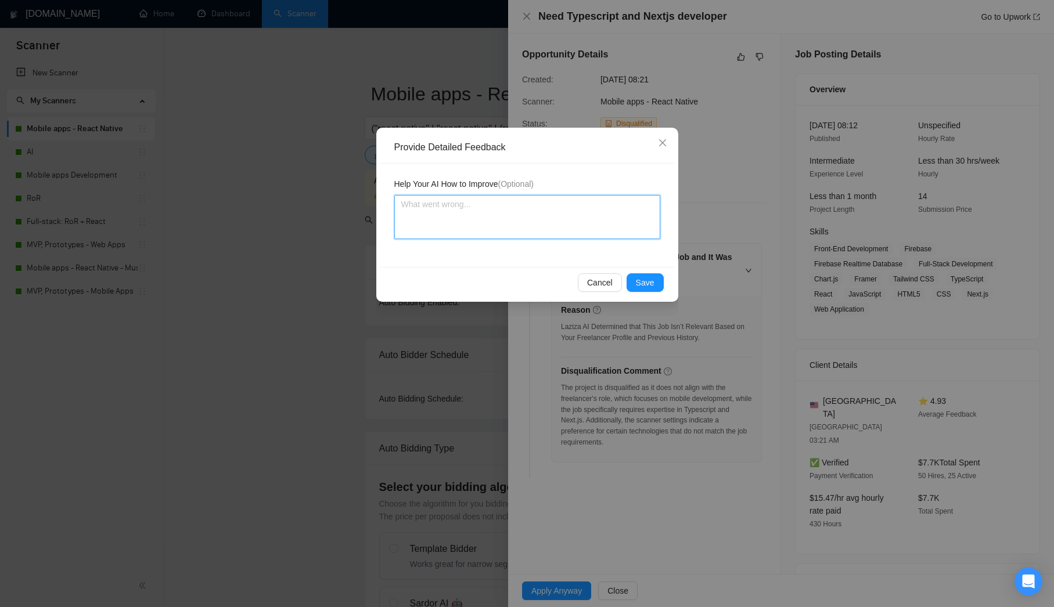
drag, startPoint x: 491, startPoint y: 216, endPoint x: 598, endPoint y: 267, distance: 118.4
click at [491, 216] on textarea at bounding box center [527, 217] width 266 height 44
paste textarea "The disqualification is correct for this scanner, as the job focuses on web dev…"
type textarea "The disqualification is correct for this scanner, as the job focuses on web dev…"
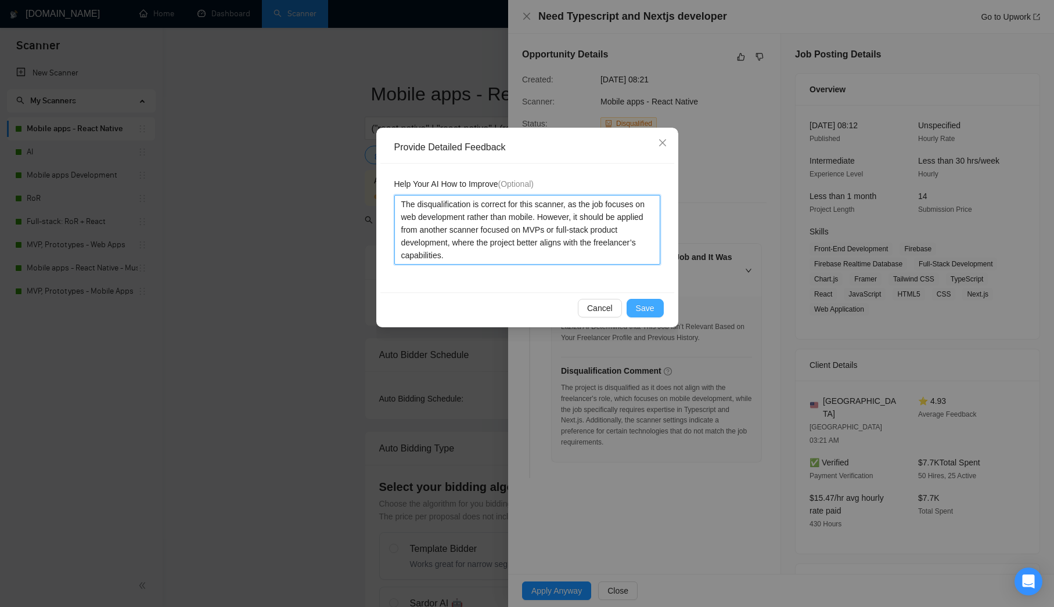
type textarea "The disqualification is correct for this scanner, as the job focuses on web dev…"
click at [646, 303] on span "Save" at bounding box center [645, 308] width 19 height 13
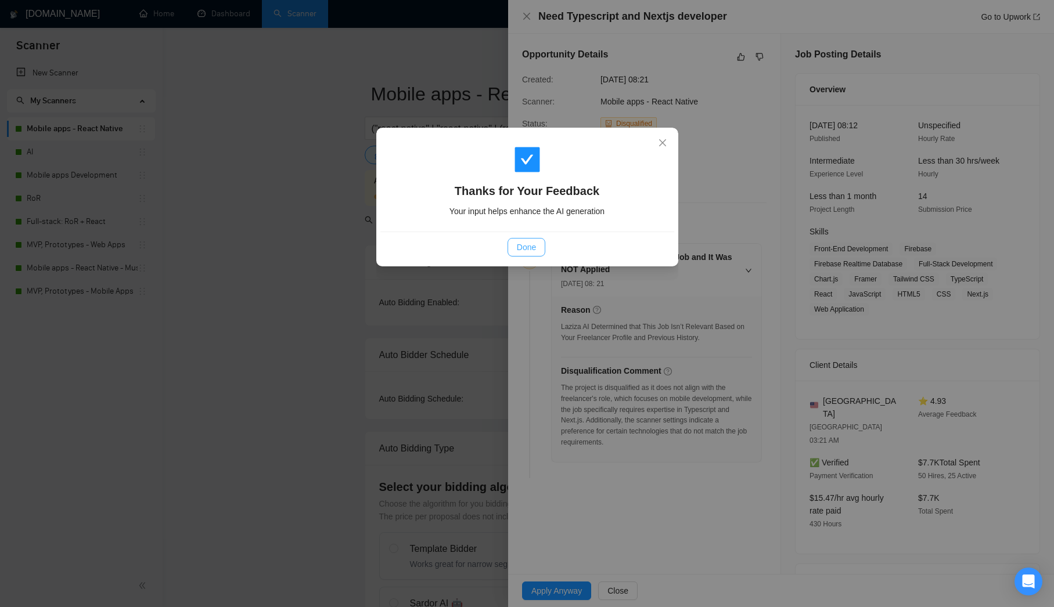
drag, startPoint x: 526, startPoint y: 243, endPoint x: 565, endPoint y: 30, distance: 217.2
click at [527, 241] on span "Done" at bounding box center [526, 247] width 19 height 13
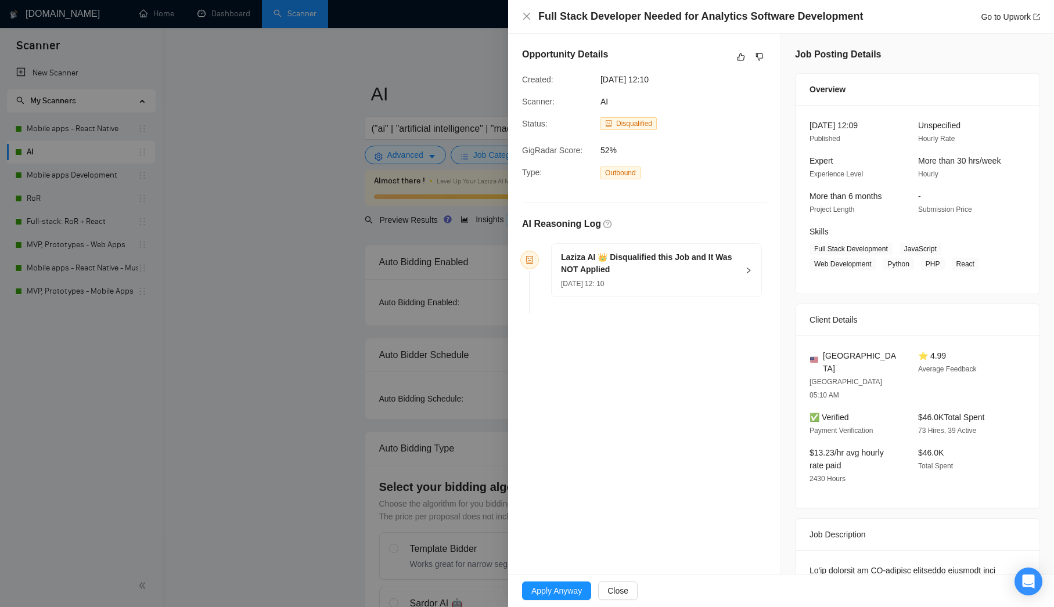
click at [827, 104] on div "Overview" at bounding box center [917, 89] width 216 height 31
drag, startPoint x: 631, startPoint y: 103, endPoint x: 519, endPoint y: 101, distance: 112.7
click at [519, 101] on div "Scanner: AI" at bounding box center [634, 101] width 235 height 13
copy div "Scanner: AI"
click at [593, 286] on span "15 Aug, 2025 12: 10" at bounding box center [582, 284] width 43 height 8
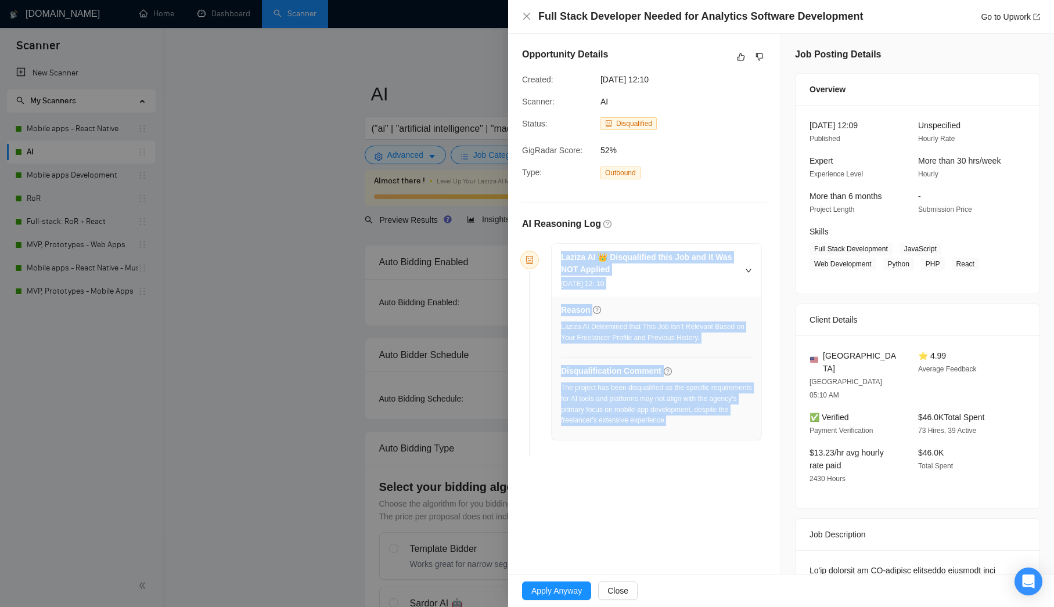
drag, startPoint x: 726, startPoint y: 422, endPoint x: 549, endPoint y: 240, distance: 253.4
click at [549, 240] on div "AI Reasoning Log Laziza AI 👑 Disqualified this Job and It Was NOT Applied 15 Au…" at bounding box center [644, 339] width 244 height 244
copy div "Laziza AI 👑 Disqualified this Job and It Was NOT Applied 15 Aug, 2025 12: 10 Re…"
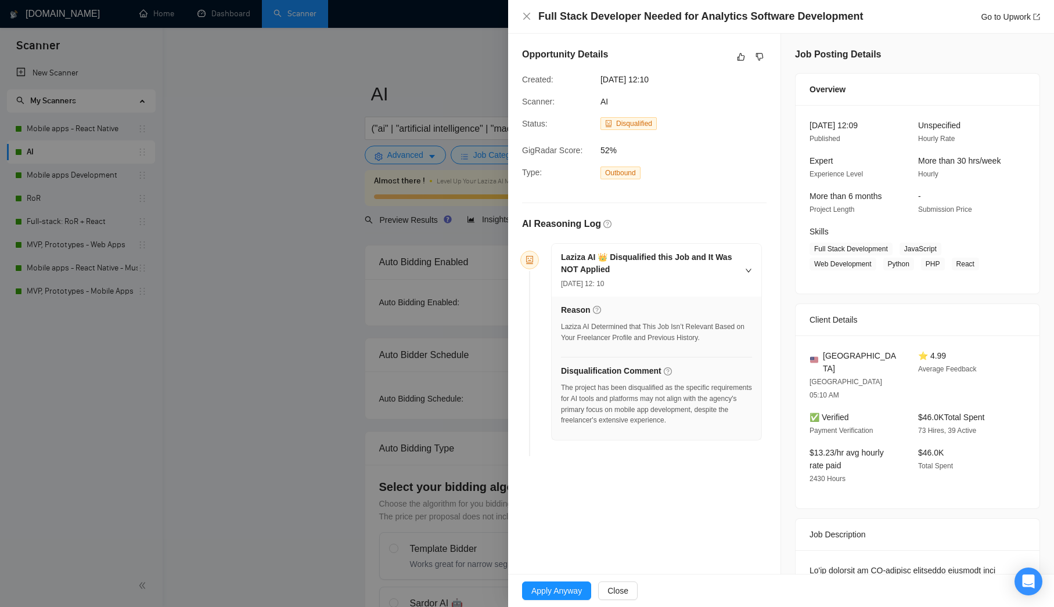
click at [984, 22] on div "Go to Upwork" at bounding box center [1010, 16] width 59 height 13
click at [984, 19] on link "Go to Upwork" at bounding box center [1010, 16] width 59 height 9
click at [753, 56] on button "button" at bounding box center [760, 57] width 14 height 14
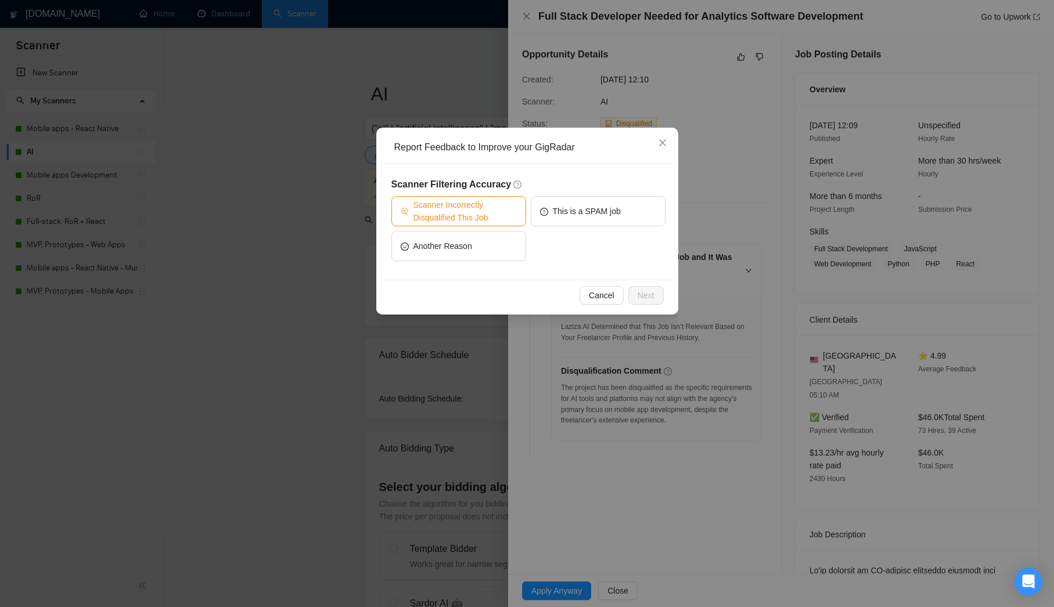
click at [514, 218] on span "Scanner Incorrectly Disqualified This Job" at bounding box center [464, 212] width 103 height 26
click at [653, 301] on span "Next" at bounding box center [646, 295] width 17 height 13
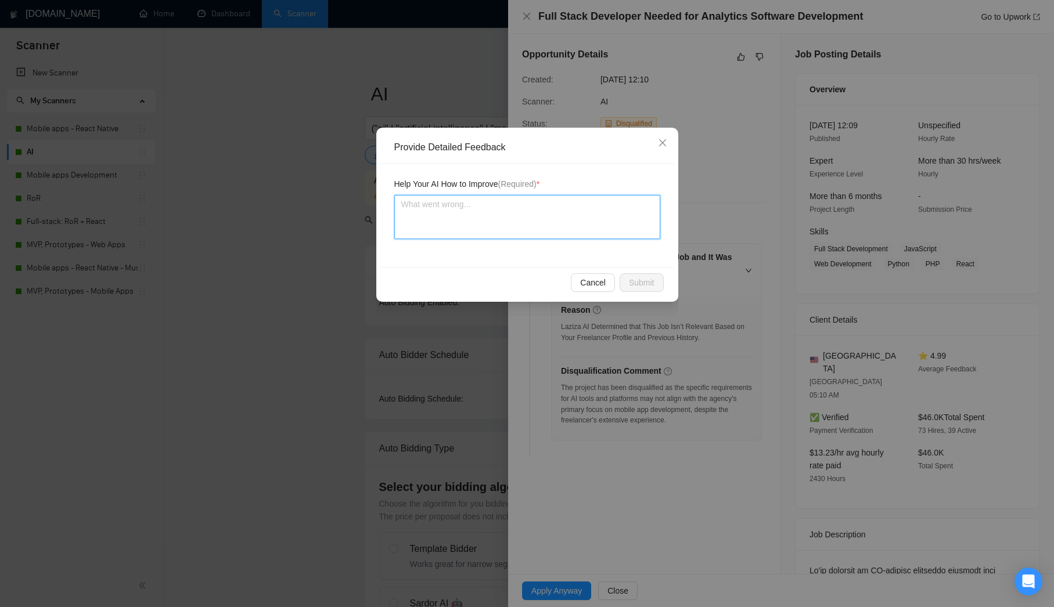
click at [483, 214] on textarea at bounding box center [527, 217] width 266 height 44
paste textarea "The disqualification is incorrect — while the job involves specific AI tools li…"
type textarea "The disqualification is incorrect — while the job involves specific AI tools li…"
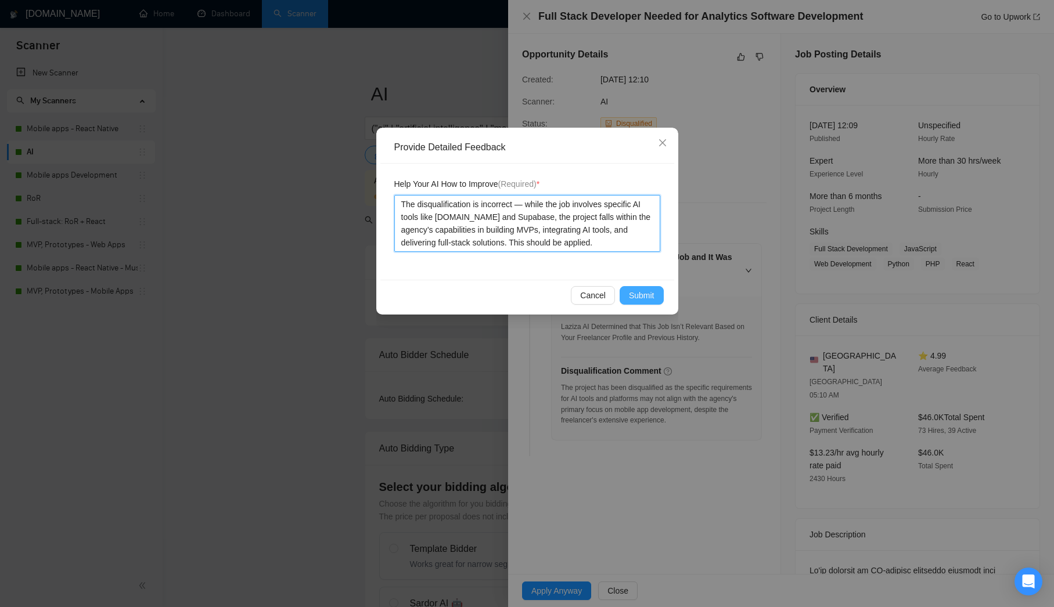
type textarea "The disqualification is incorrect — while the job involves specific AI tools li…"
click at [650, 293] on span "Submit" at bounding box center [642, 295] width 26 height 13
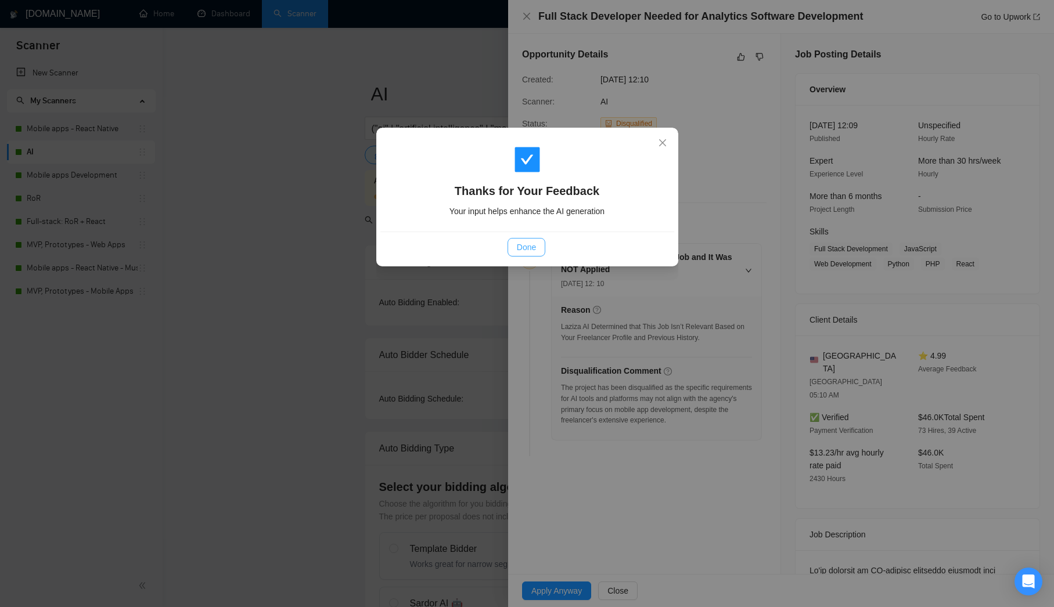
drag, startPoint x: 527, startPoint y: 244, endPoint x: 556, endPoint y: 247, distance: 28.6
click at [527, 244] on span "Done" at bounding box center [526, 247] width 19 height 13
